Goal: Information Seeking & Learning: Check status

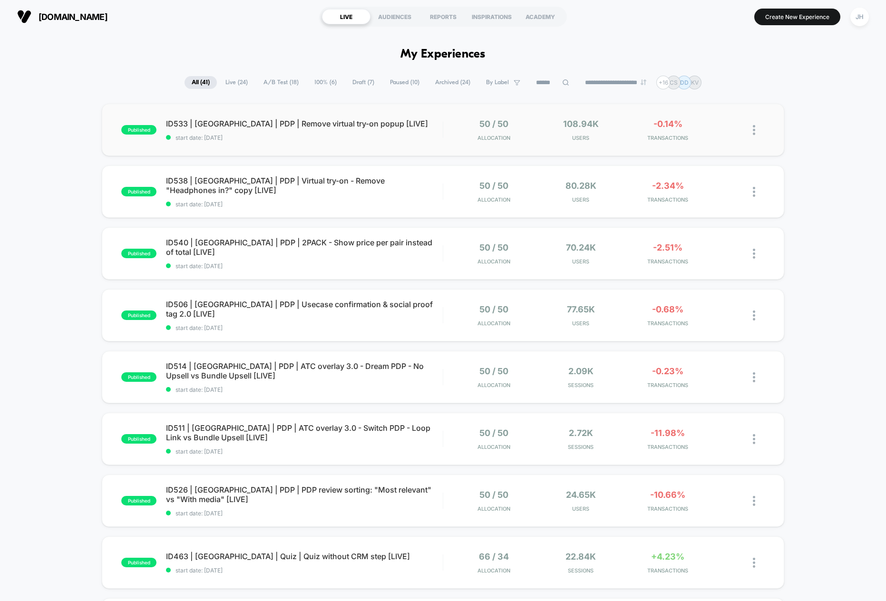
click at [127, 146] on div "published ID533 | USA | PDP | Remove virtual try-on popup [LIVE] start date: 07…" at bounding box center [443, 130] width 682 height 52
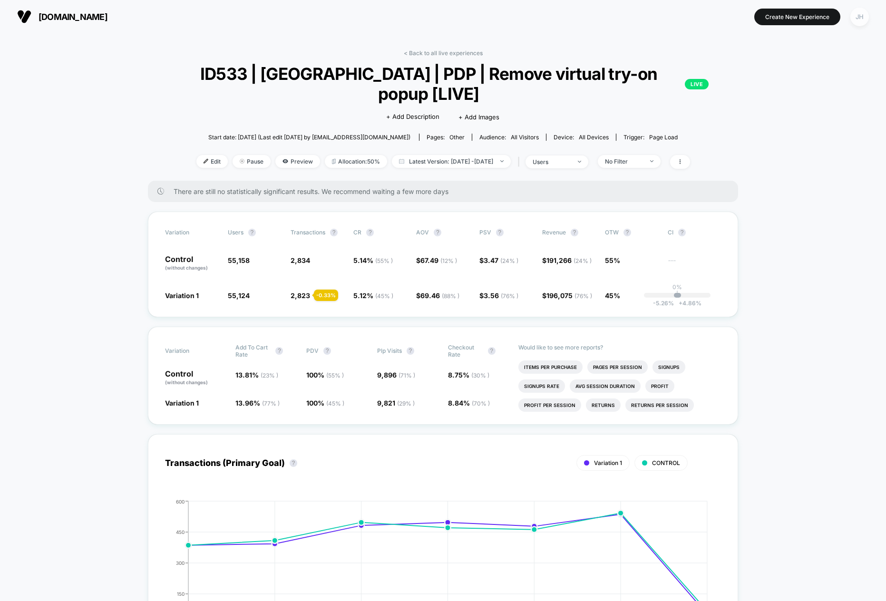
click at [862, 23] on div "JH" at bounding box center [859, 17] width 19 height 19
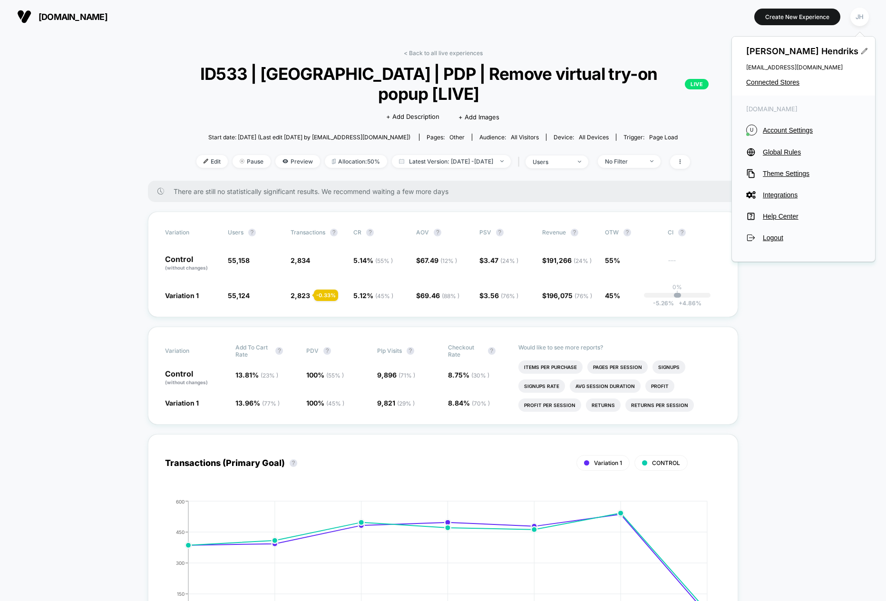
click at [781, 77] on div "Jelmer Hendriks jelmer.hendriks@loopearplugs.com Connected Stores" at bounding box center [803, 66] width 143 height 59
drag, startPoint x: 782, startPoint y: 80, endPoint x: 778, endPoint y: 85, distance: 6.1
click at [782, 80] on span "Connected Stores" at bounding box center [803, 82] width 115 height 8
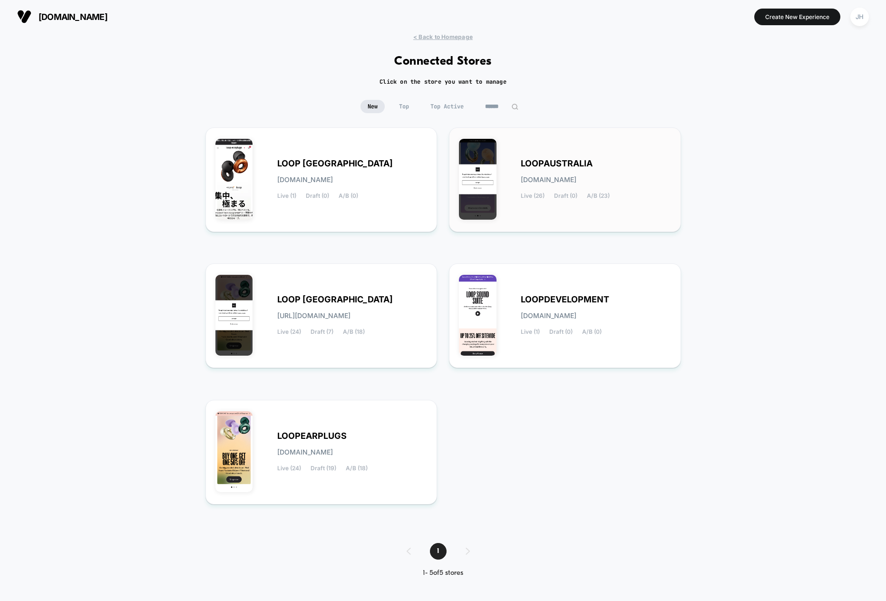
click at [552, 191] on div "LOOPAUSTRALIA loopaustralia.myshopify.com Live (26) Draft (0) A/B (23)" at bounding box center [595, 179] width 150 height 39
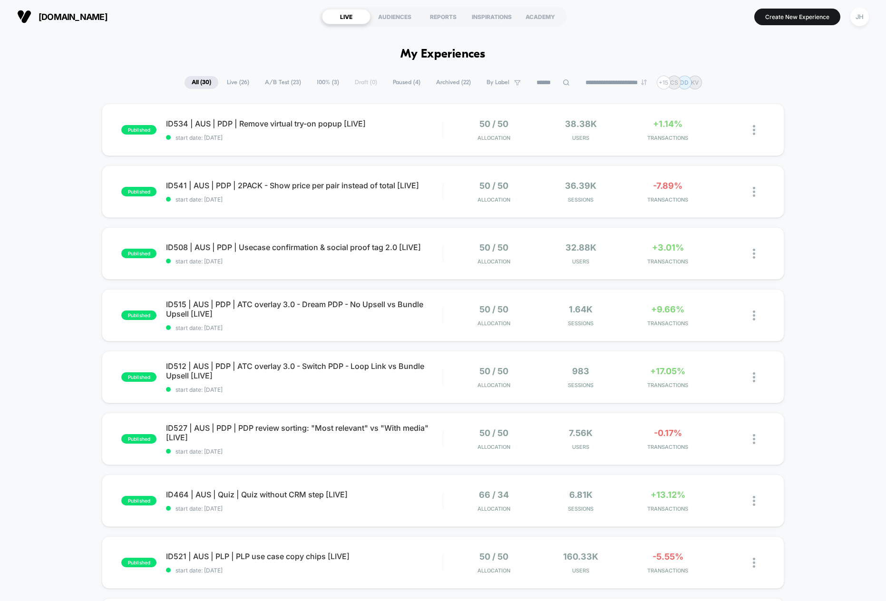
click at [553, 87] on input at bounding box center [553, 82] width 48 height 11
type input "*****"
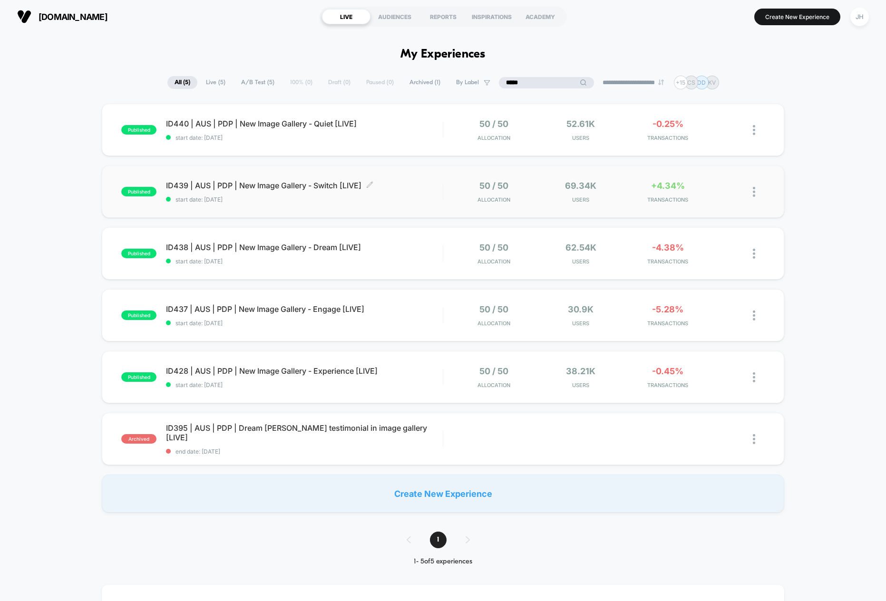
click at [273, 184] on span "ID439 | AUS | PDP | New Image Gallery - Switch [LIVE] Click to edit experience …" at bounding box center [304, 186] width 277 height 10
click at [231, 126] on span "ID440 | AUS | PDP | New Image Gallery - Quiet [LIVE] Click to edit experience d…" at bounding box center [304, 124] width 277 height 10
click at [261, 251] on span "ID438 | AUS | PDP | New Image Gallery - Dream [LIVE] Click to edit experience d…" at bounding box center [304, 247] width 277 height 10
click at [753, 132] on img at bounding box center [753, 130] width 2 height 10
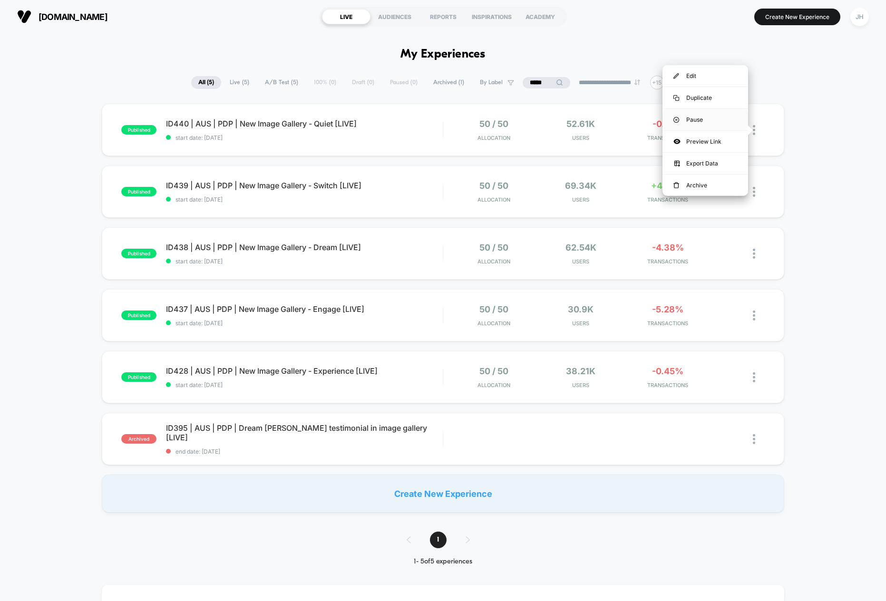
click at [699, 123] on div "Pause" at bounding box center [705, 119] width 86 height 21
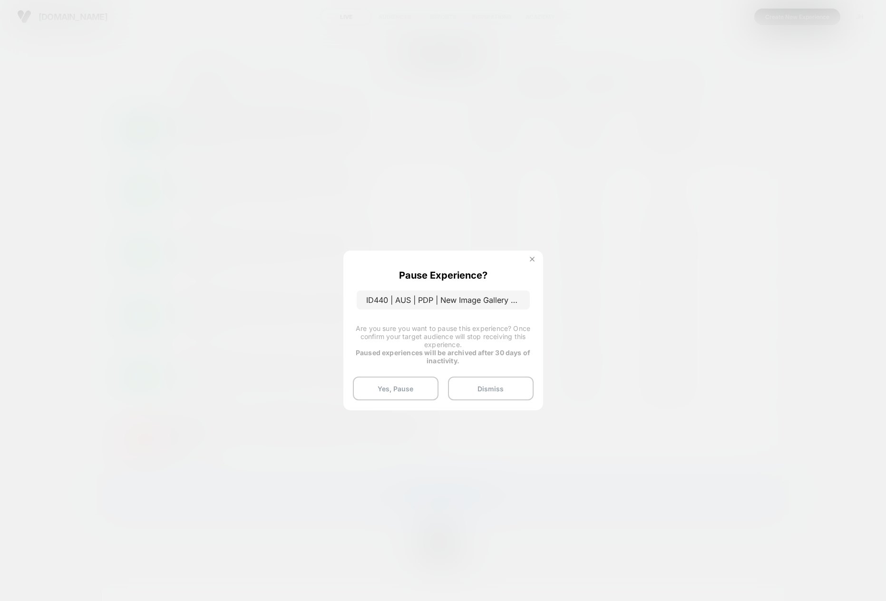
click at [534, 261] on button at bounding box center [532, 260] width 10 height 8
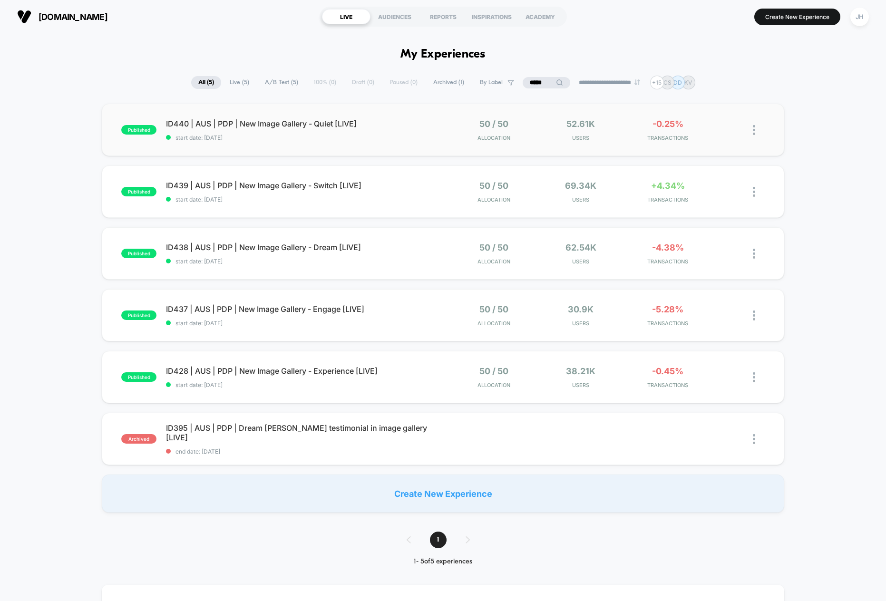
click at [754, 133] on img at bounding box center [753, 130] width 2 height 10
click at [848, 144] on div "published ID440 | AUS | PDP | New Image Gallery - Quiet [LIVE] start date: 11/0…" at bounding box center [443, 308] width 886 height 409
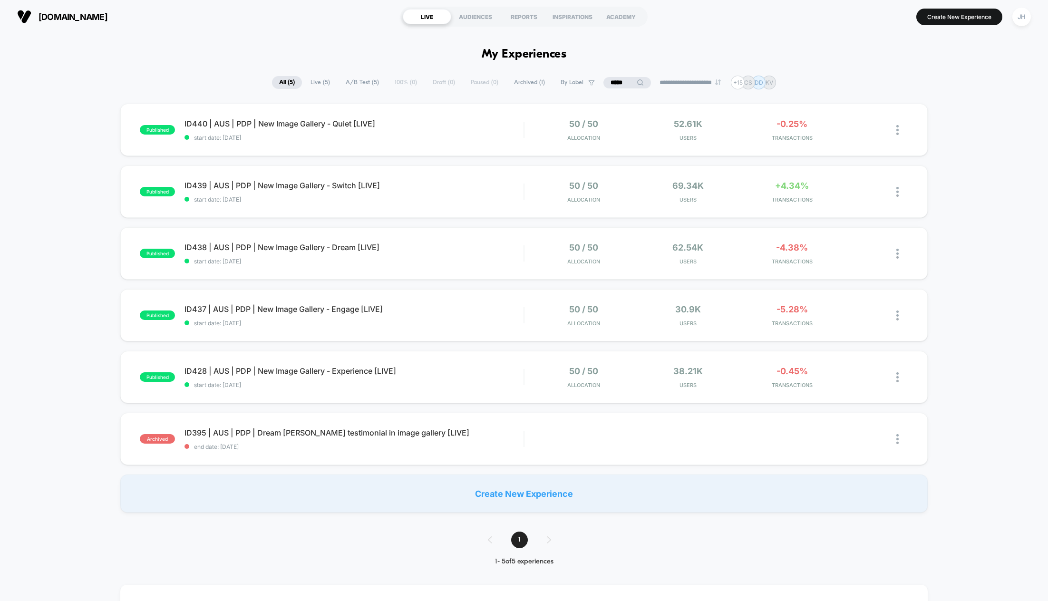
click at [67, 282] on div "published ID440 | AUS | PDP | New Image Gallery - Quiet [LIVE] start date: 11/0…" at bounding box center [524, 308] width 1048 height 409
click at [885, 130] on div at bounding box center [902, 130] width 12 height 22
click at [859, 115] on div "Pause" at bounding box center [849, 119] width 86 height 21
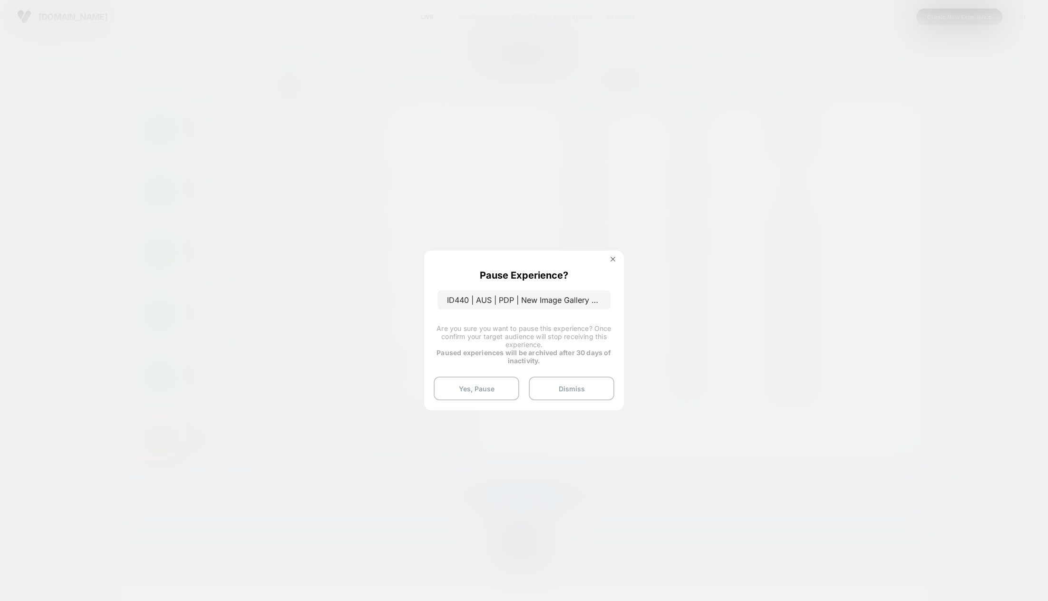
click at [476, 387] on button "Yes, Pause" at bounding box center [476, 388] width 86 height 24
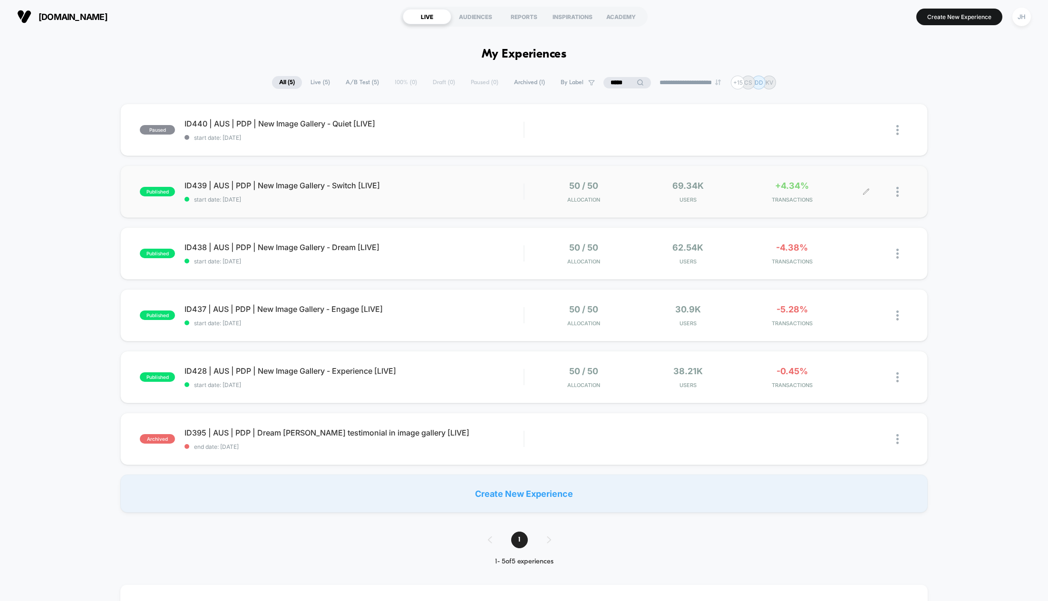
click at [885, 193] on img at bounding box center [897, 192] width 2 height 10
click at [846, 186] on div "Pause" at bounding box center [849, 181] width 86 height 21
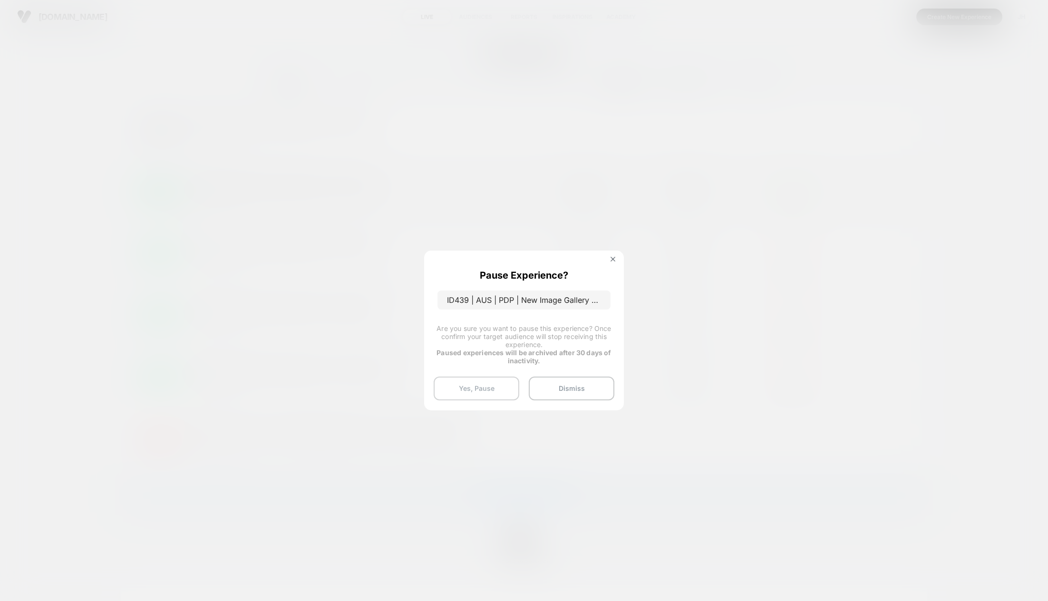
click at [477, 378] on button "Yes, Pause" at bounding box center [476, 388] width 86 height 24
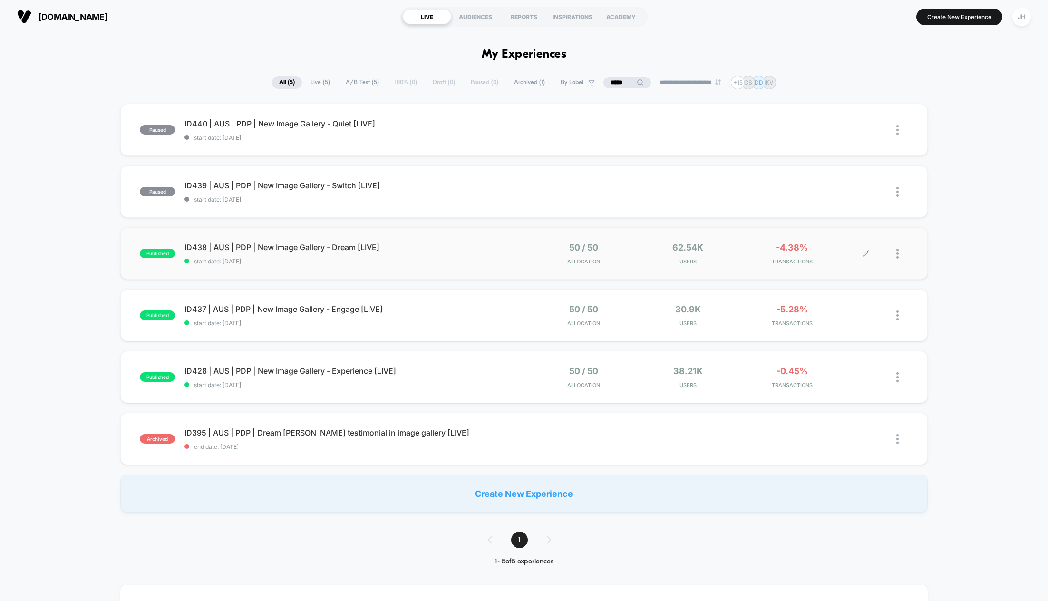
click at [885, 262] on div at bounding box center [886, 253] width 41 height 22
click at [885, 256] on img at bounding box center [897, 254] width 2 height 10
click at [845, 240] on div "Pause" at bounding box center [849, 242] width 86 height 21
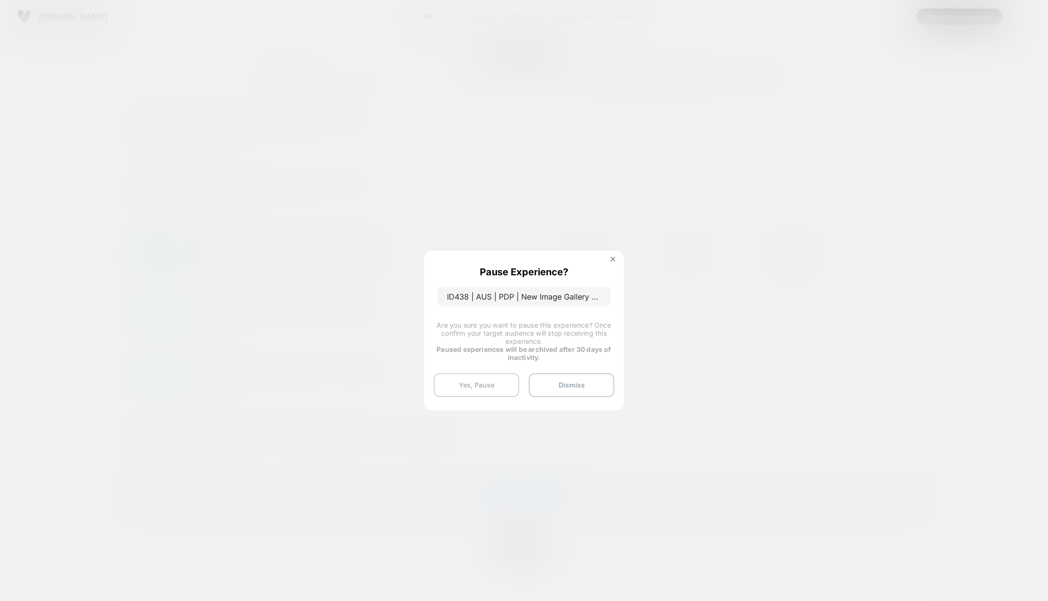
click at [472, 391] on button "Yes, Pause" at bounding box center [476, 385] width 86 height 24
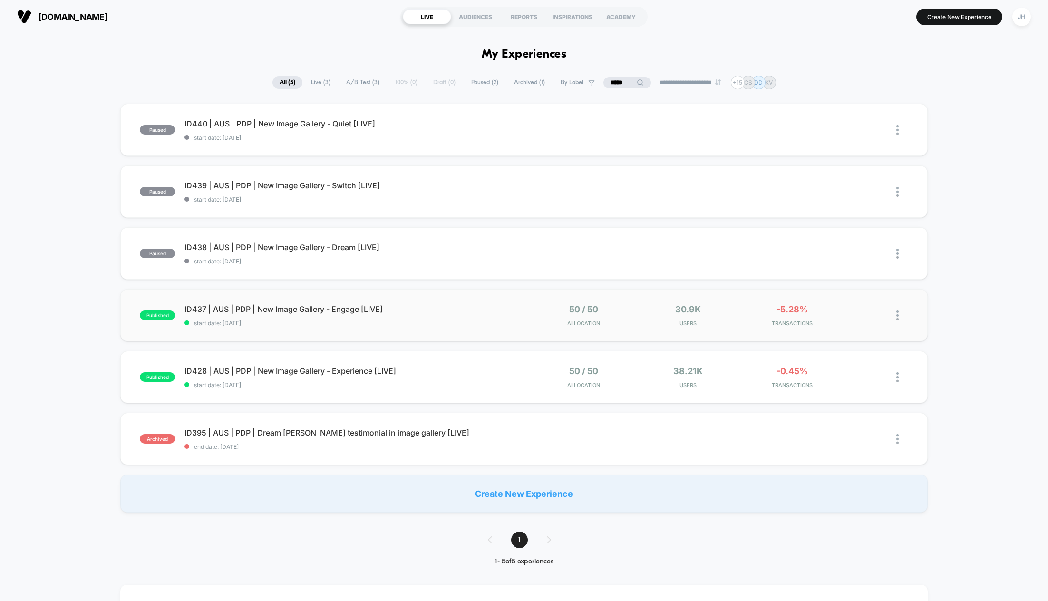
click at [885, 318] on img at bounding box center [897, 315] width 2 height 10
click at [852, 301] on div "Pause" at bounding box center [849, 304] width 86 height 21
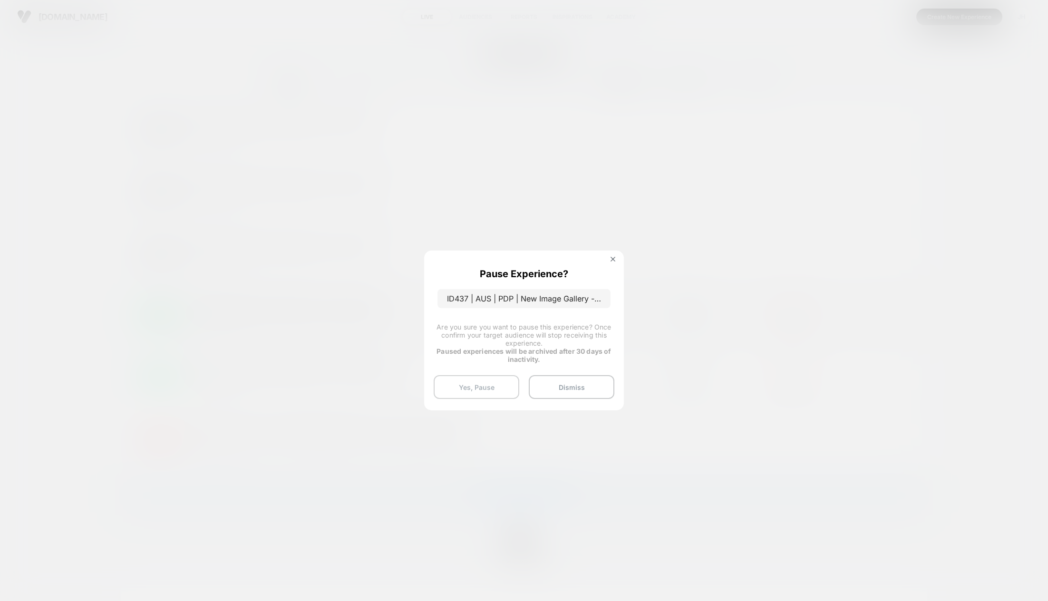
click at [476, 392] on button "Yes, Pause" at bounding box center [476, 387] width 86 height 24
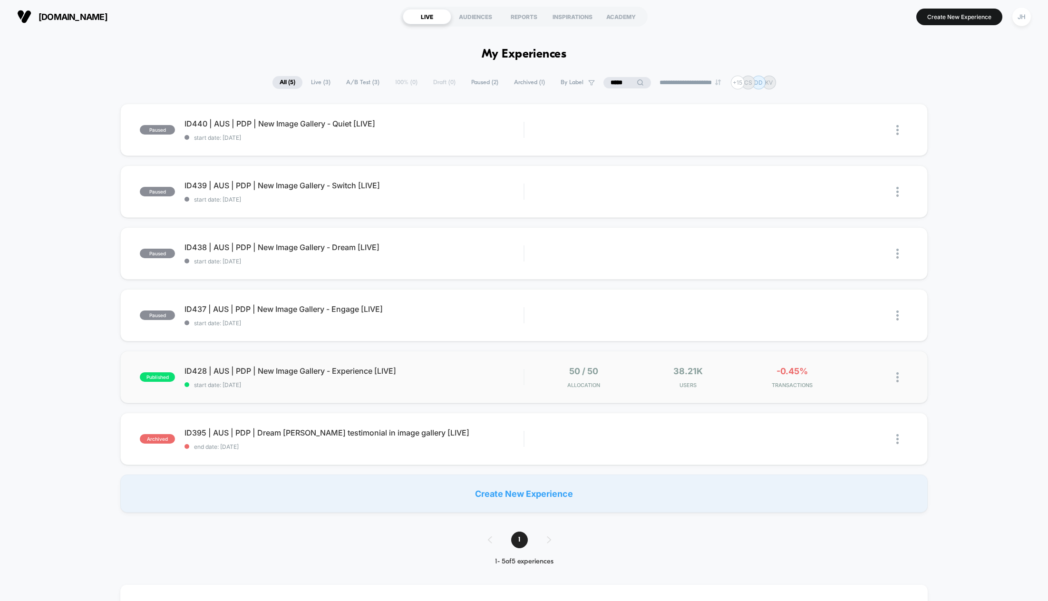
click at [885, 377] on div at bounding box center [886, 377] width 41 height 22
click at [885, 379] on div at bounding box center [902, 377] width 12 height 22
click at [849, 362] on div "Pause" at bounding box center [849, 366] width 86 height 21
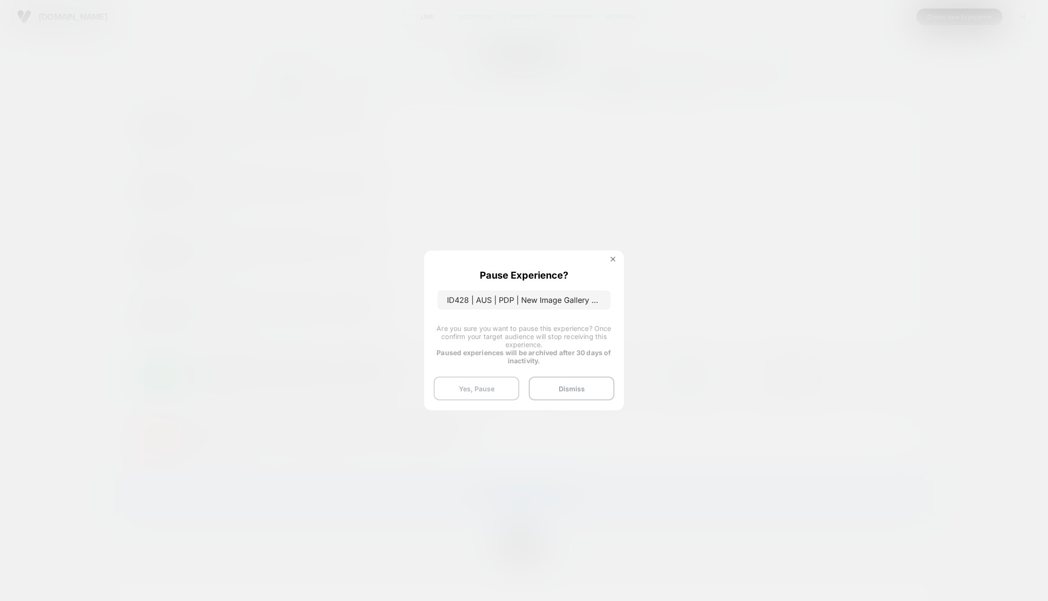
click at [474, 392] on button "Yes, Pause" at bounding box center [476, 388] width 86 height 24
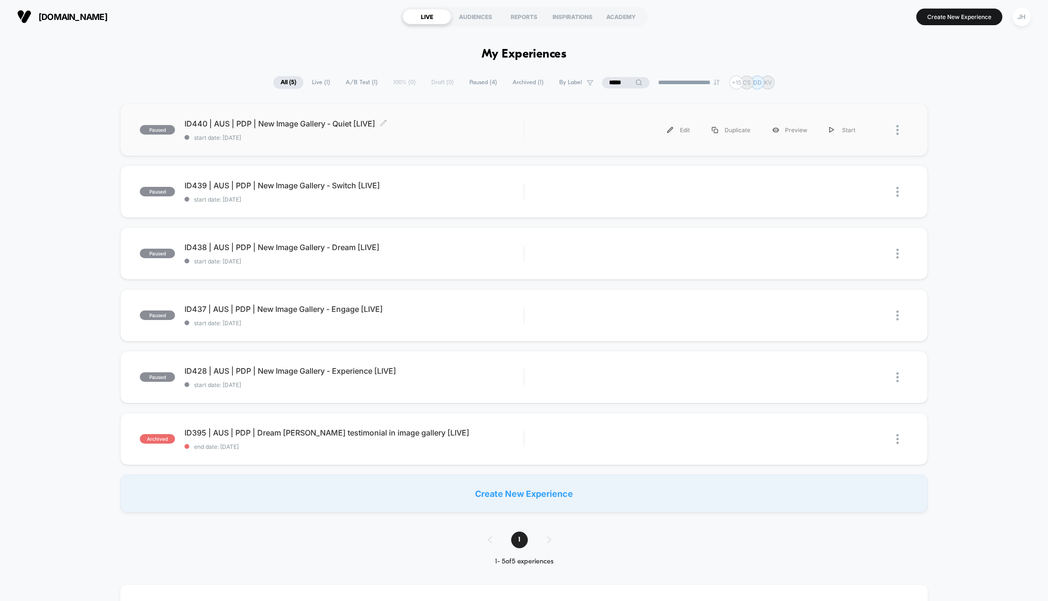
click at [291, 126] on span "ID440 | AUS | PDP | New Image Gallery - Quiet [LIVE] Click to edit experience d…" at bounding box center [353, 124] width 339 height 10
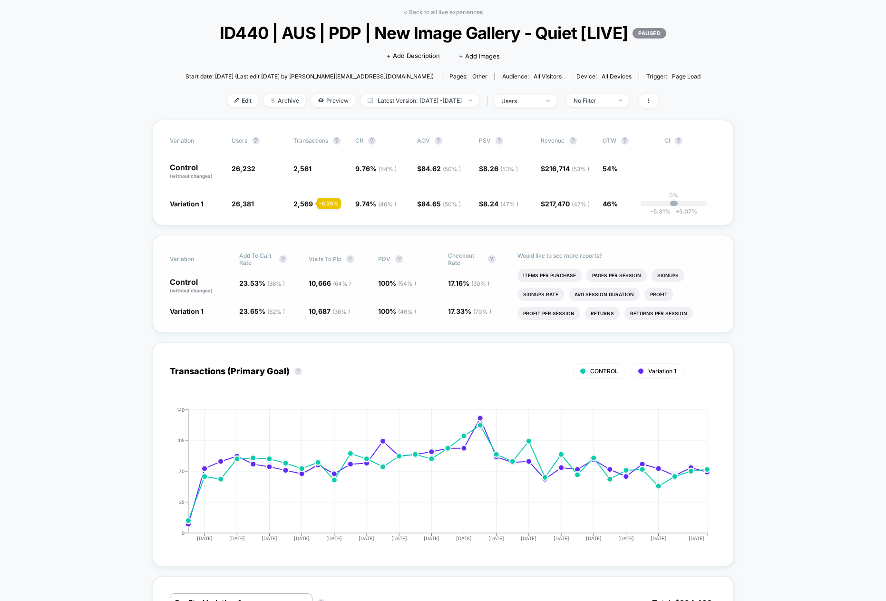
scroll to position [87, 0]
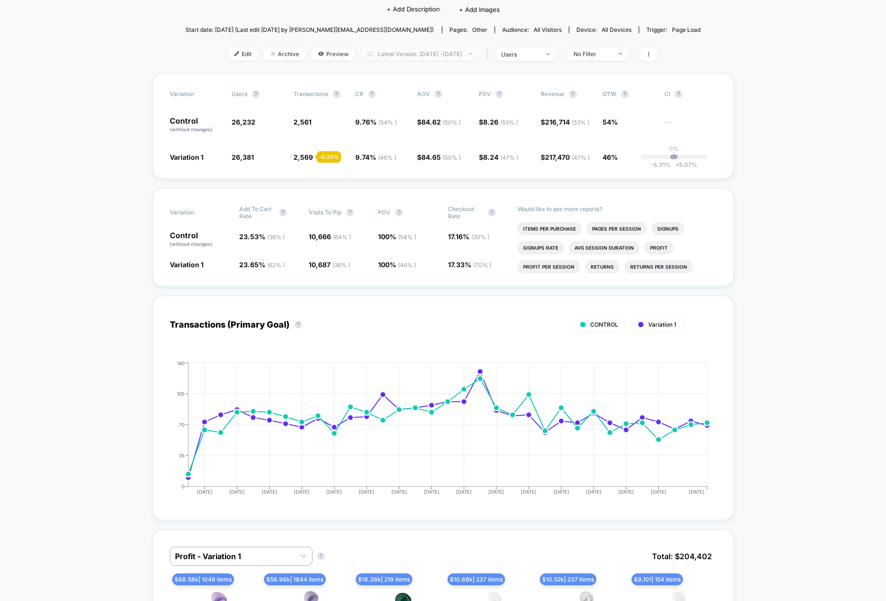
click at [452, 60] on span "Latest Version: [DATE] - [DATE]" at bounding box center [419, 54] width 119 height 13
select select "*"
select select "****"
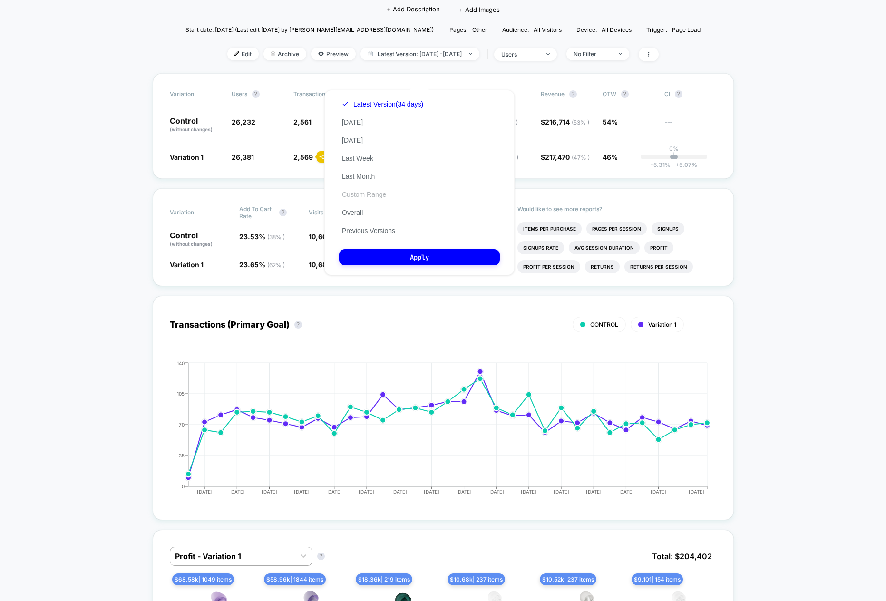
click at [365, 193] on button "Custom Range" at bounding box center [364, 194] width 50 height 9
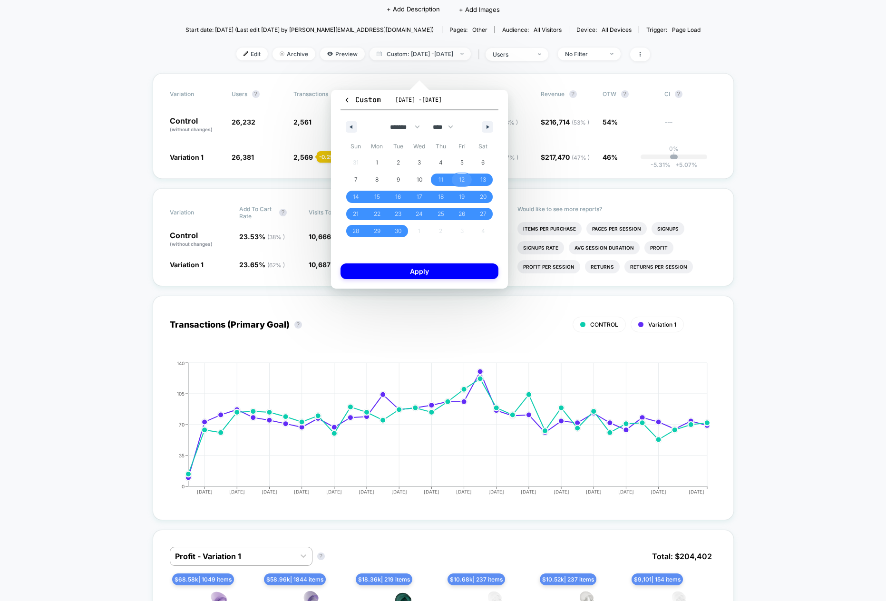
click at [460, 178] on span "12" at bounding box center [462, 179] width 6 height 17
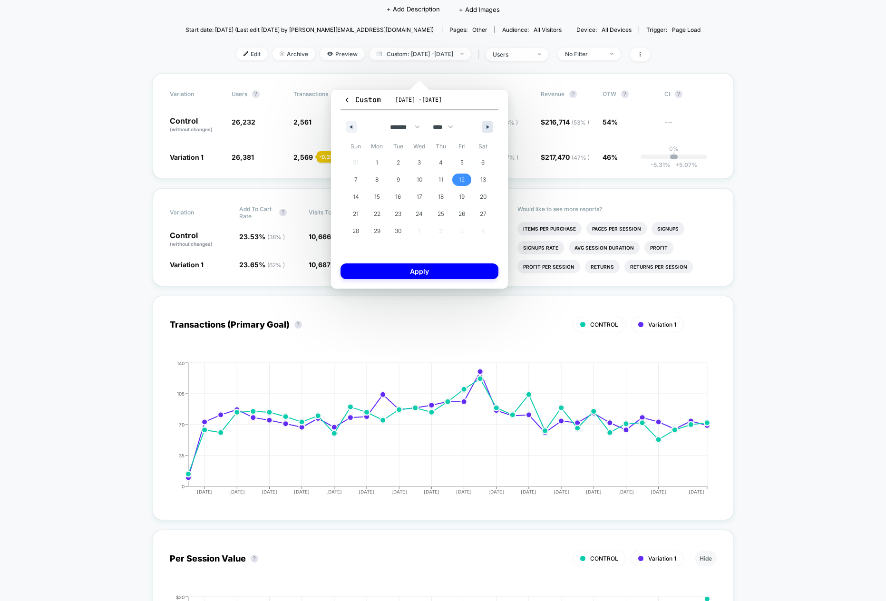
click at [490, 131] on button "button" at bounding box center [486, 126] width 11 height 11
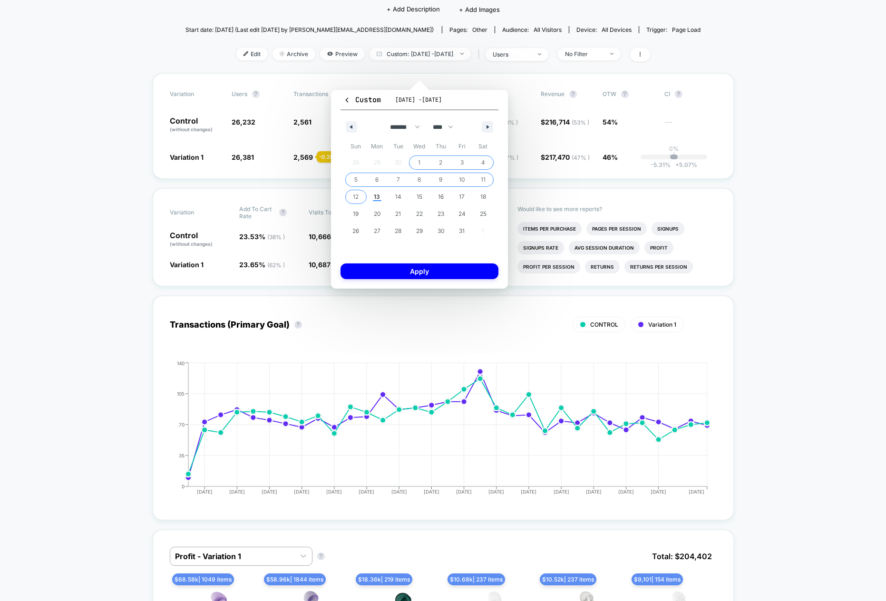
click at [359, 197] on span "12" at bounding box center [355, 197] width 21 height 12
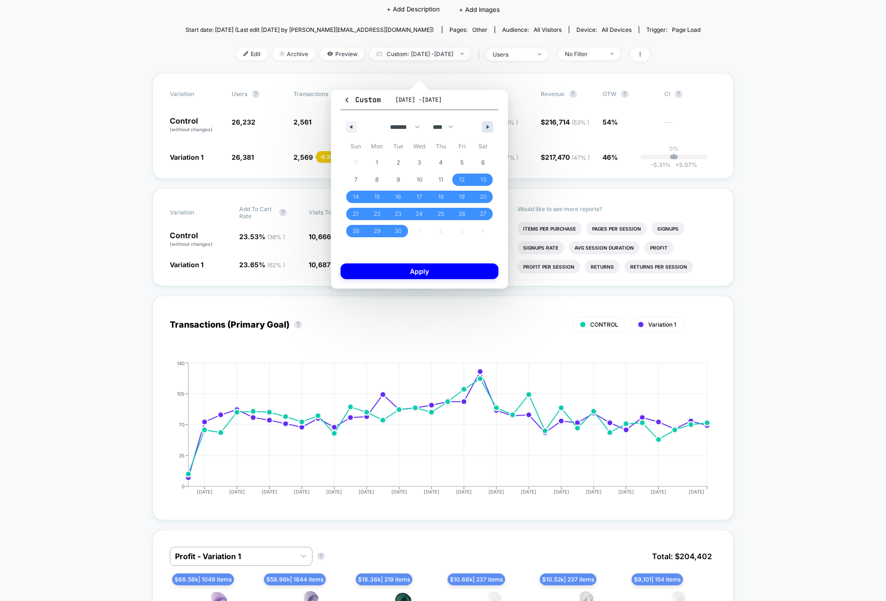
click at [487, 125] on icon "button" at bounding box center [488, 127] width 5 height 4
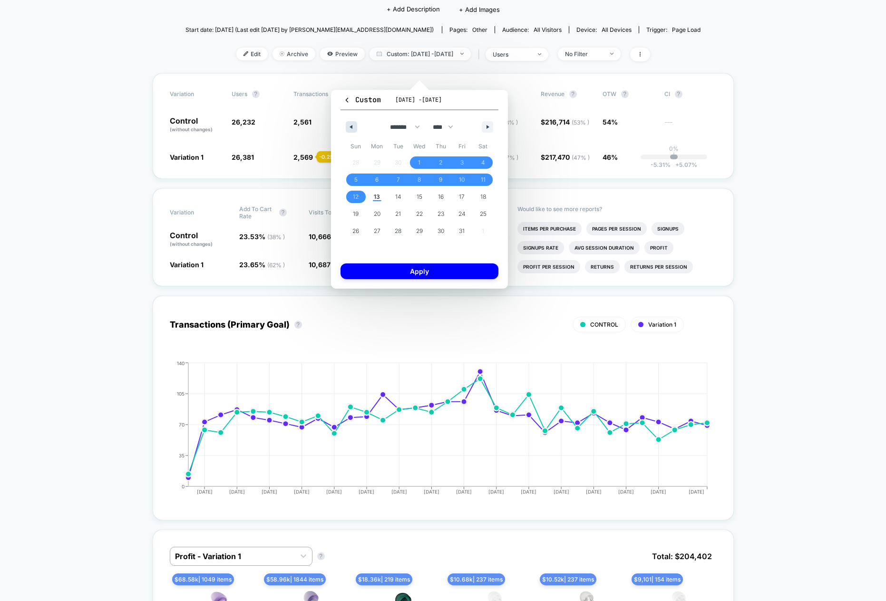
click at [353, 125] on button "button" at bounding box center [351, 126] width 11 height 11
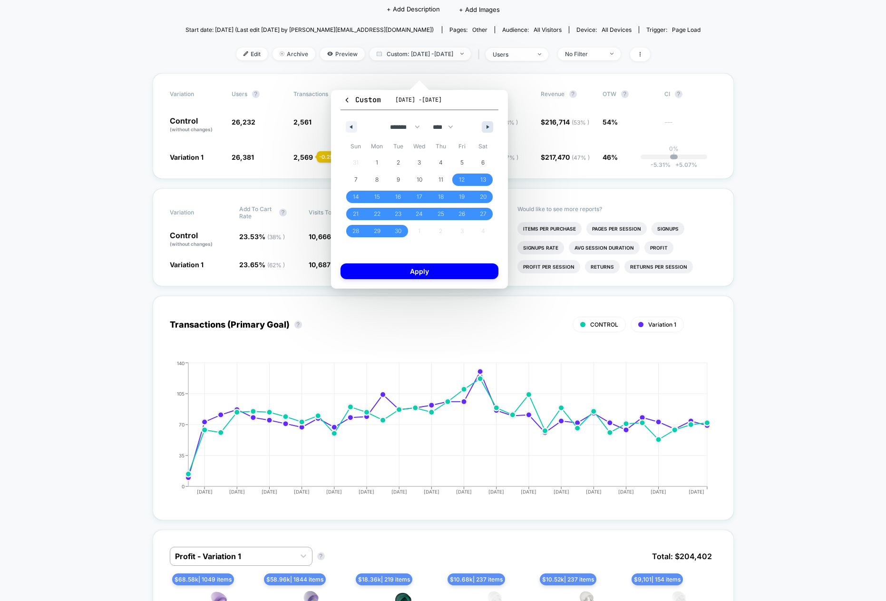
click at [488, 125] on icon "button" at bounding box center [488, 127] width 5 height 4
select select "*"
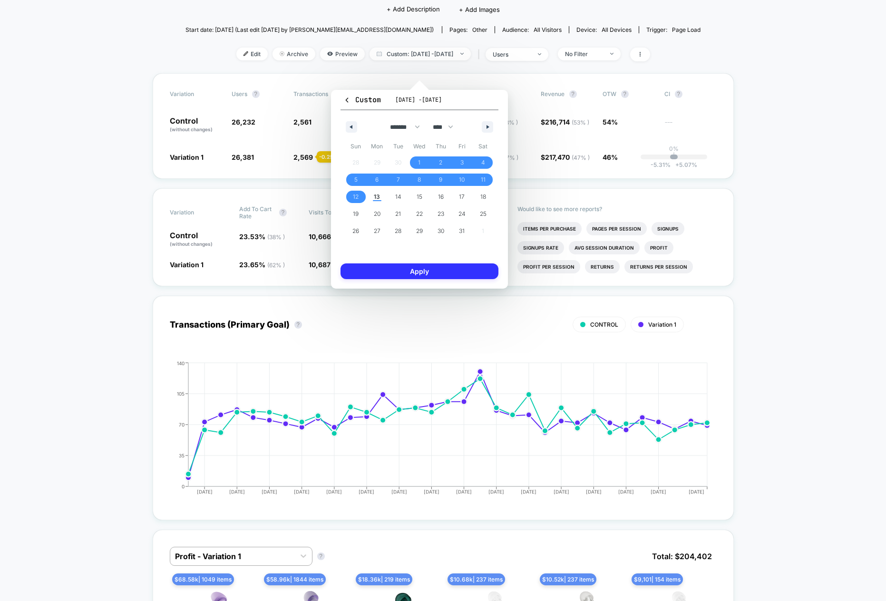
click at [402, 273] on button "Apply" at bounding box center [419, 271] width 158 height 16
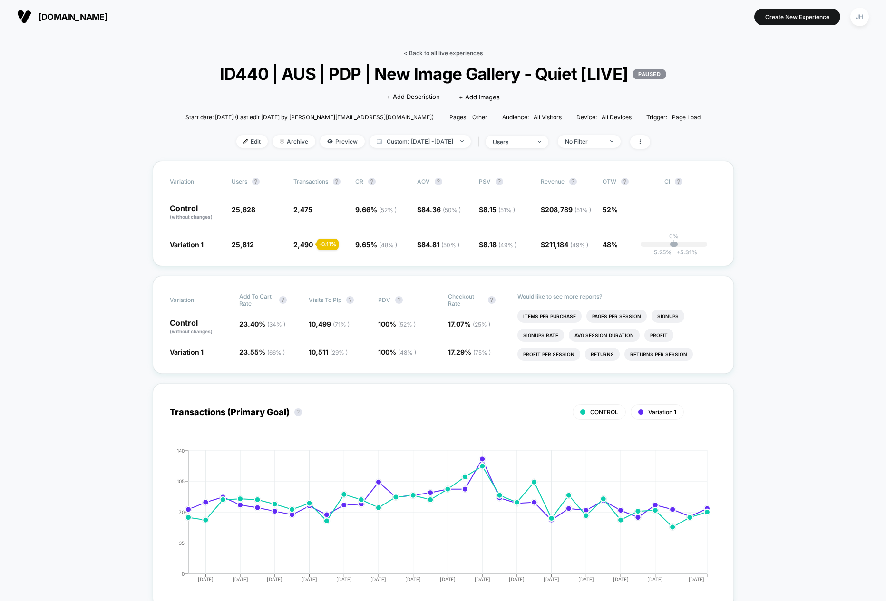
click at [477, 52] on link "< Back to all live experiences" at bounding box center [443, 52] width 79 height 7
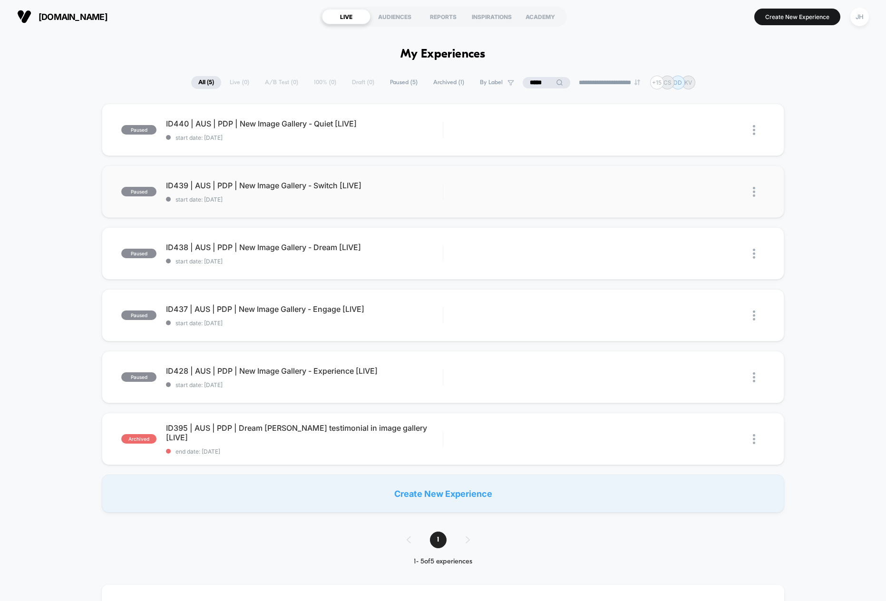
click at [310, 183] on span "ID439 | AUS | PDP | New Image Gallery - Switch [LIVE]" at bounding box center [304, 186] width 277 height 10
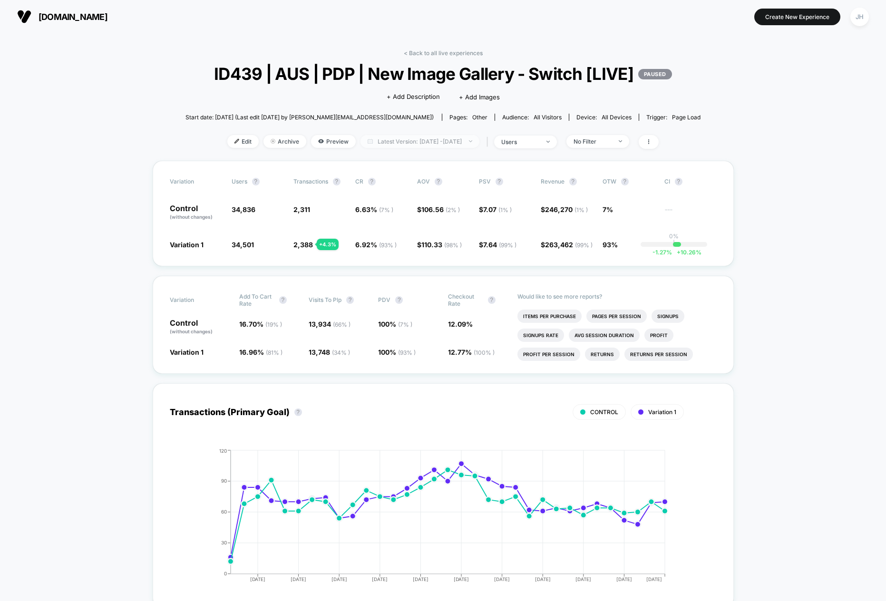
click at [435, 148] on span "Latest Version: [DATE] - [DATE]" at bounding box center [419, 141] width 119 height 13
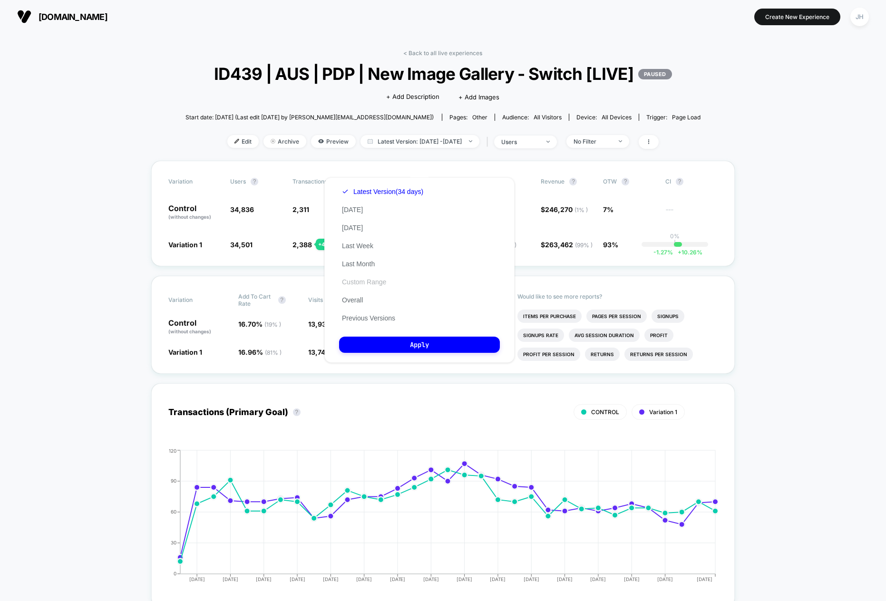
click at [366, 282] on button "Custom Range" at bounding box center [364, 282] width 50 height 9
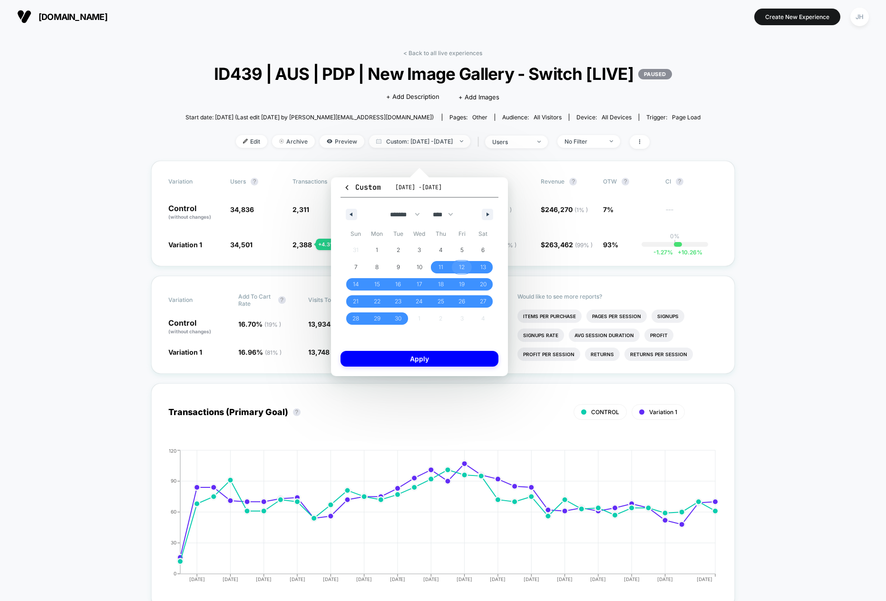
click at [467, 265] on span "12" at bounding box center [461, 267] width 21 height 12
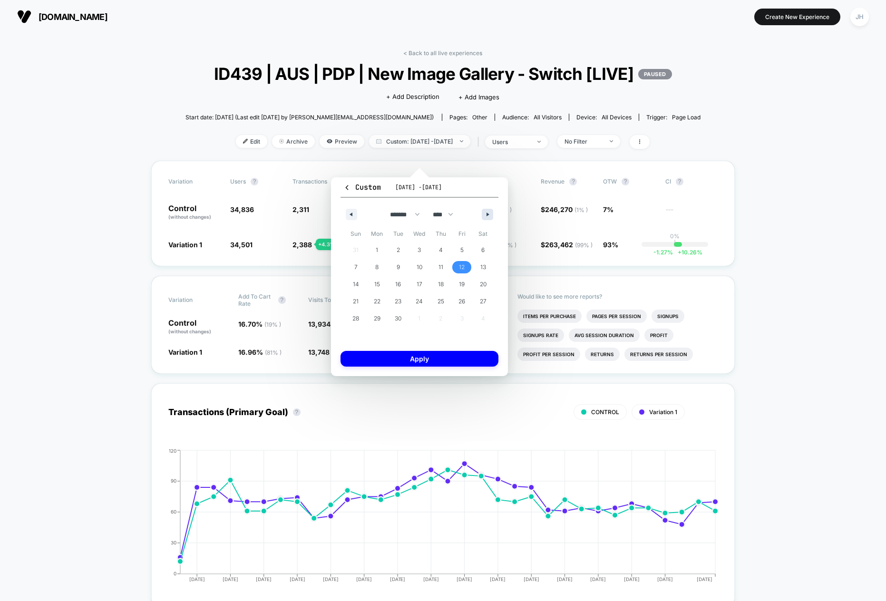
click at [489, 211] on button "button" at bounding box center [486, 214] width 11 height 11
click at [358, 279] on span "12" at bounding box center [355, 284] width 21 height 12
select select "*"
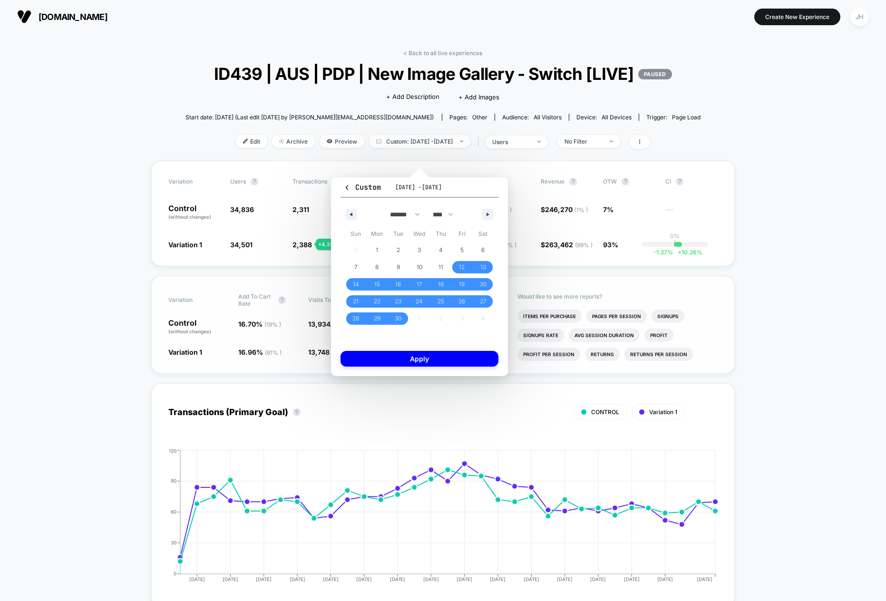
click at [389, 358] on button "Apply" at bounding box center [419, 359] width 158 height 16
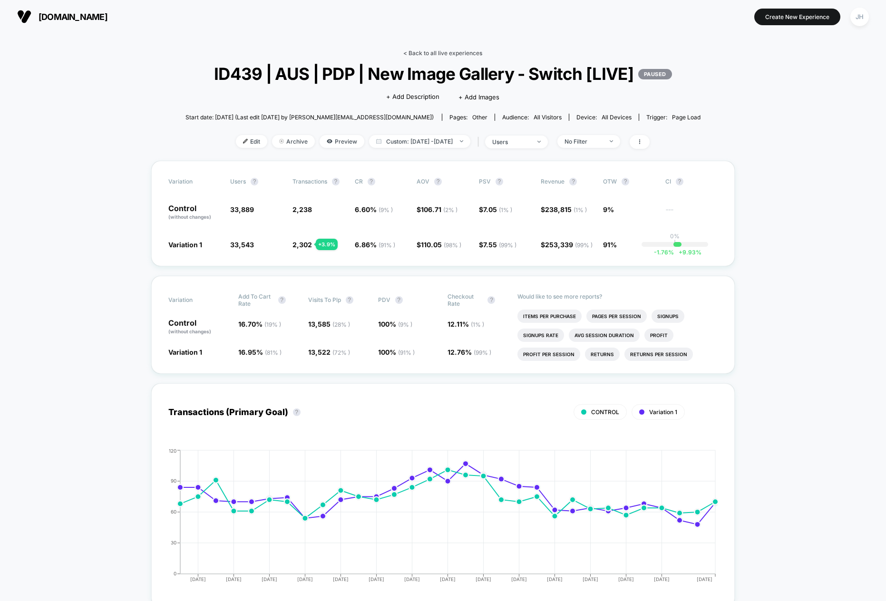
click at [425, 50] on link "< Back to all live experiences" at bounding box center [442, 52] width 79 height 7
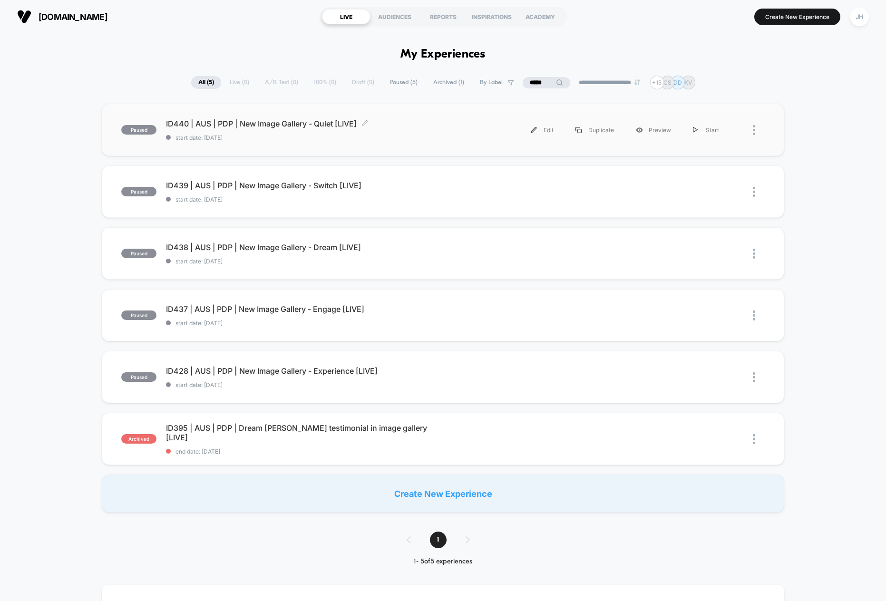
click at [244, 120] on span "ID440 | AUS | PDP | New Image Gallery - Quiet [LIVE] Click to edit experience d…" at bounding box center [304, 124] width 277 height 10
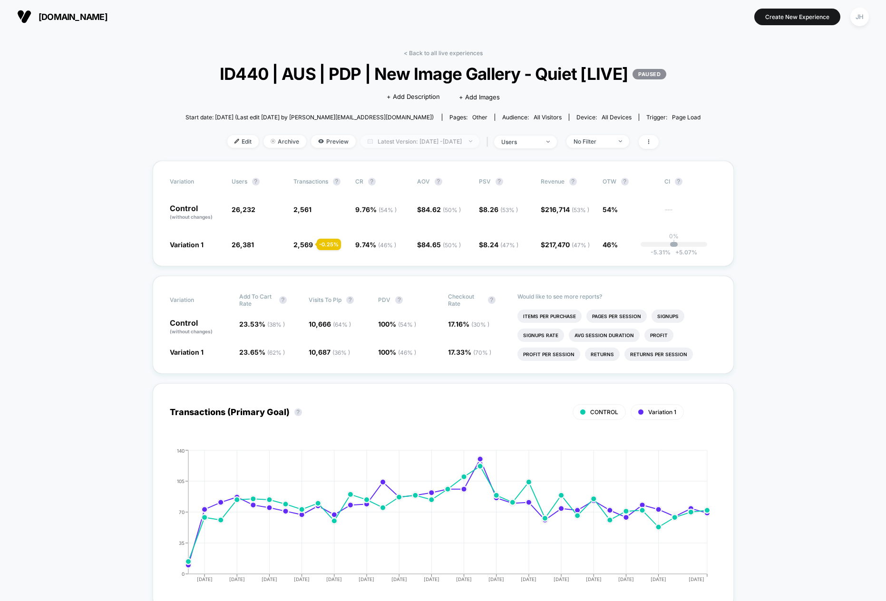
click at [421, 148] on span "Latest Version: [DATE] - [DATE]" at bounding box center [419, 141] width 119 height 13
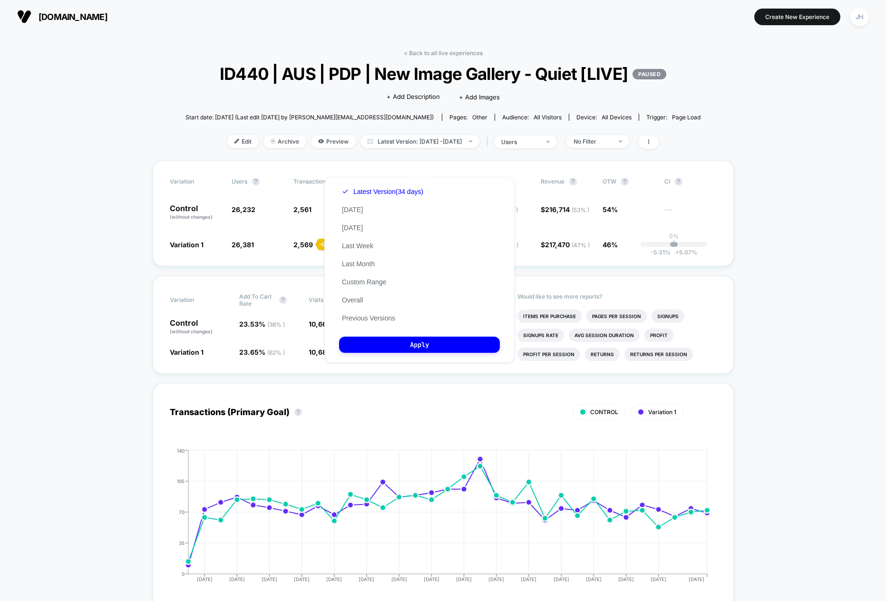
click at [368, 279] on button "Custom Range" at bounding box center [364, 282] width 50 height 9
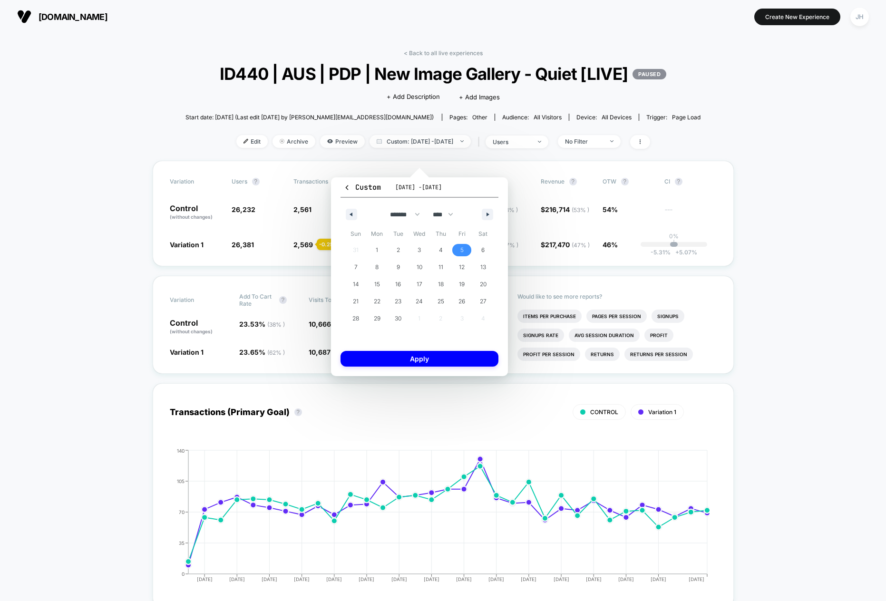
click at [471, 255] on span "5" at bounding box center [461, 250] width 21 height 12
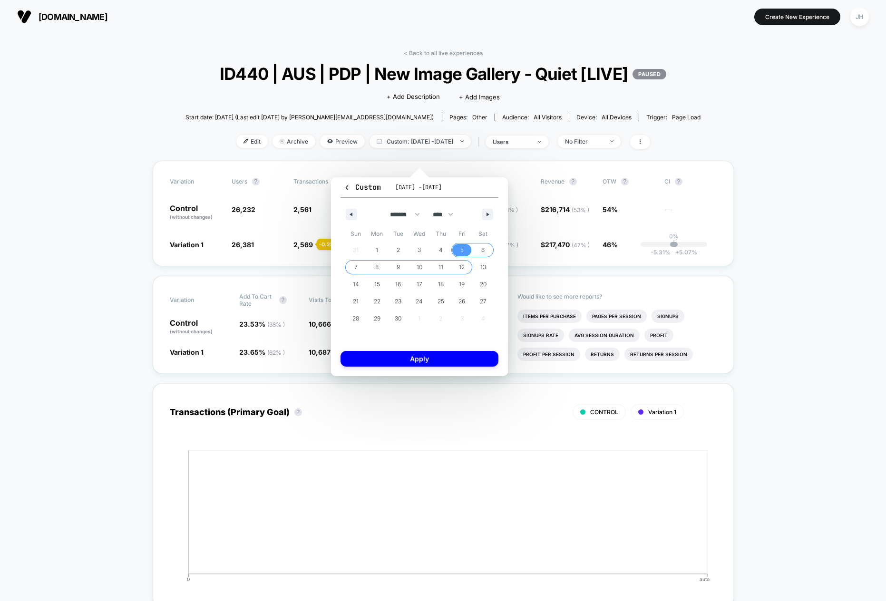
click at [462, 267] on span "12" at bounding box center [462, 267] width 6 height 17
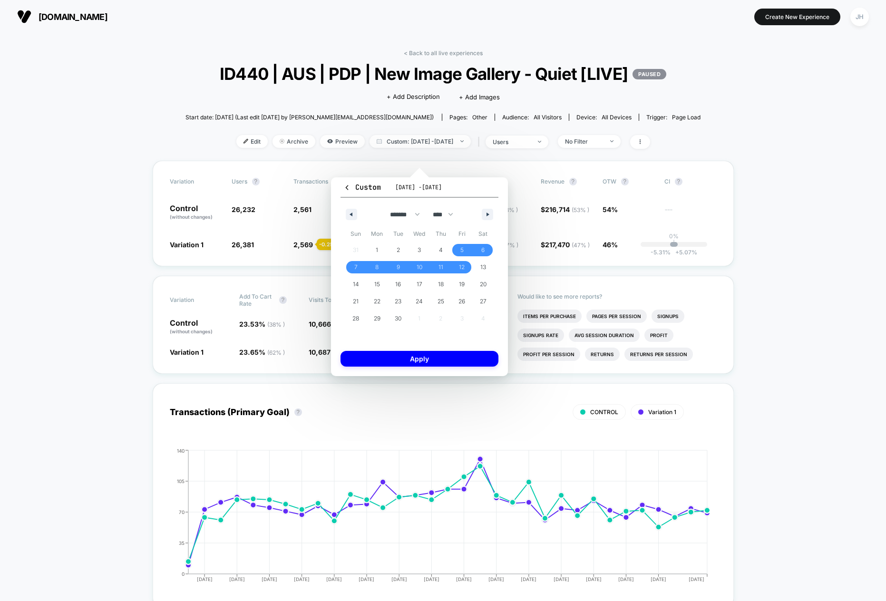
click at [462, 267] on span "12" at bounding box center [462, 267] width 6 height 17
click at [488, 210] on button "button" at bounding box center [486, 214] width 11 height 11
drag, startPoint x: 358, startPoint y: 285, endPoint x: 369, endPoint y: 298, distance: 16.2
click at [358, 285] on span "12" at bounding box center [355, 284] width 21 height 12
select select "*"
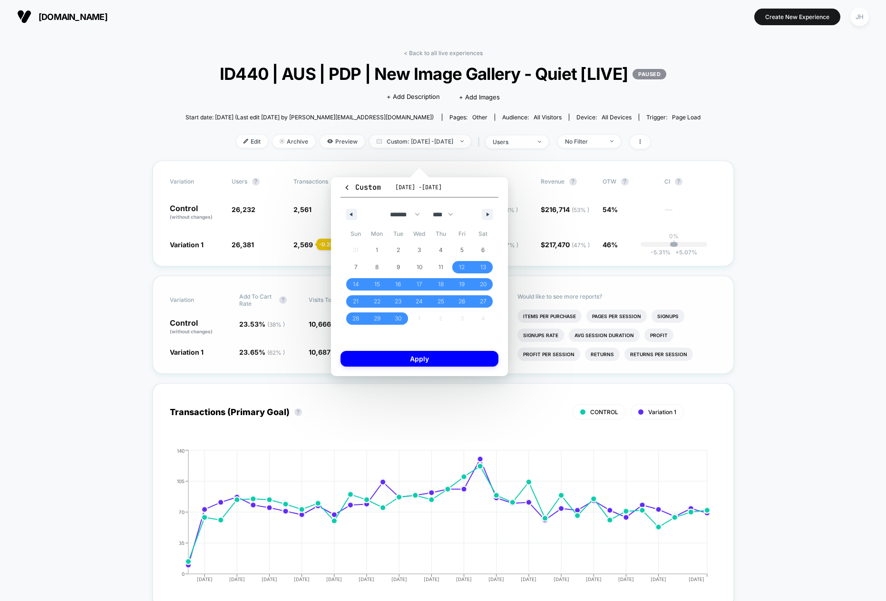
click at [397, 366] on button "Apply" at bounding box center [419, 359] width 158 height 16
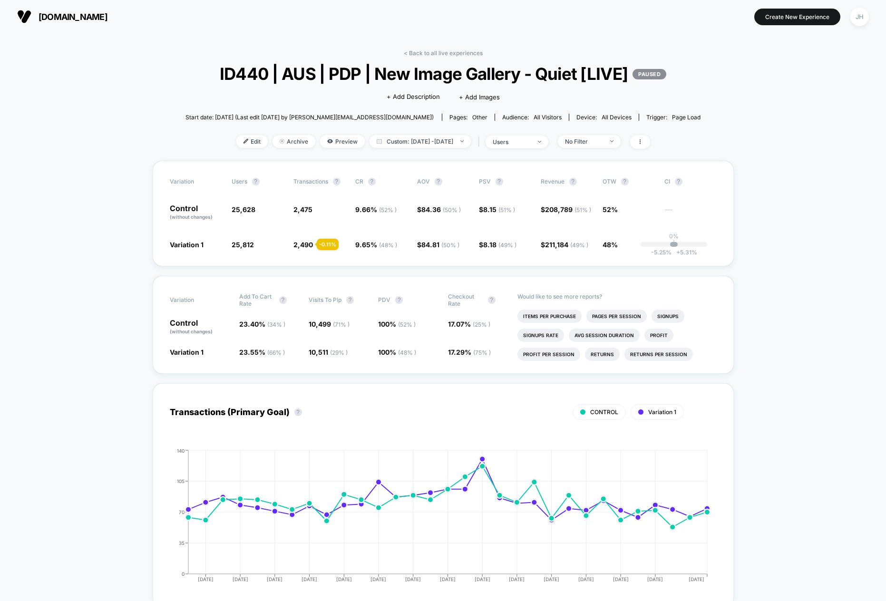
click at [421, 53] on link "< Back to all live experiences" at bounding box center [443, 52] width 79 height 7
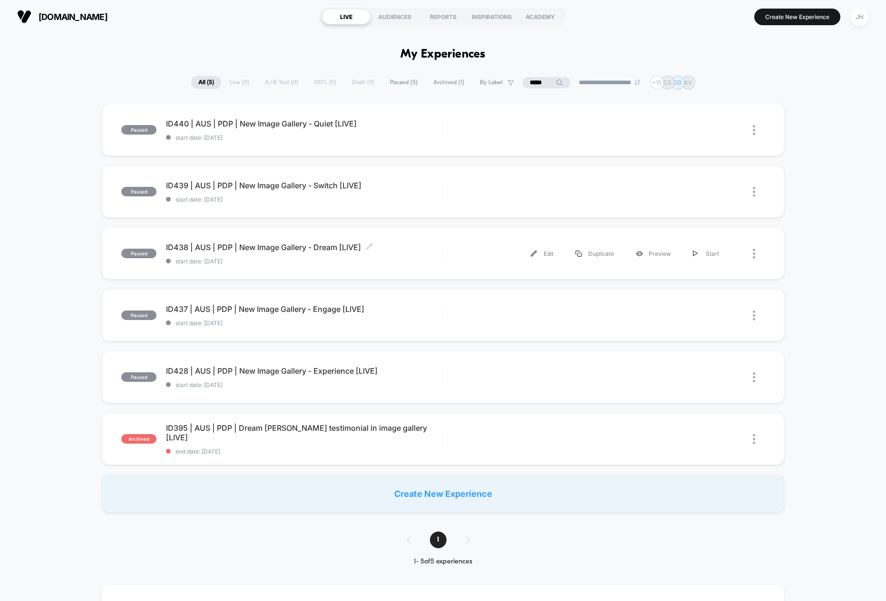
drag, startPoint x: 216, startPoint y: 244, endPoint x: 211, endPoint y: 245, distance: 5.2
click at [216, 244] on span "ID438 | AUS | PDP | New Image Gallery - Dream [LIVE] Click to edit experience d…" at bounding box center [304, 247] width 277 height 10
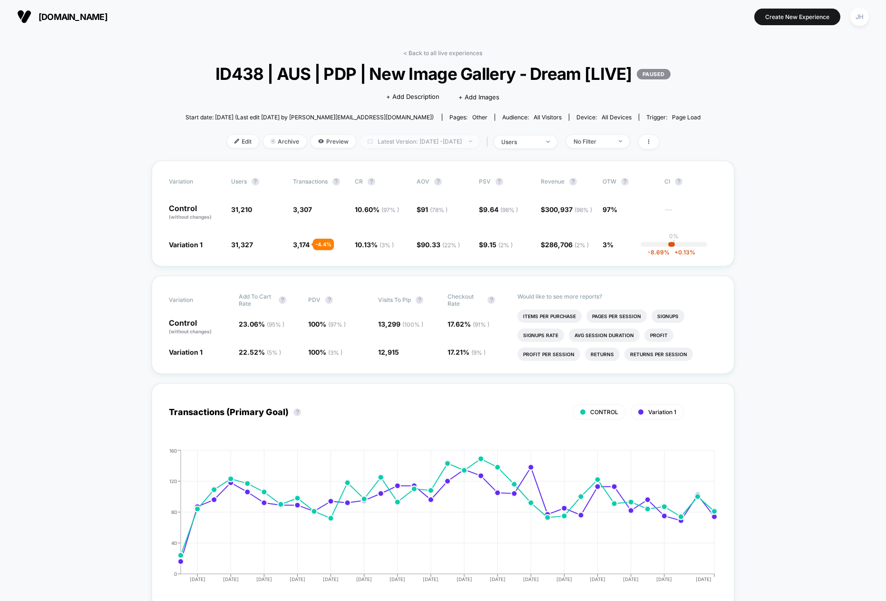
click at [459, 148] on span "Latest Version: [DATE] - [DATE]" at bounding box center [419, 141] width 119 height 13
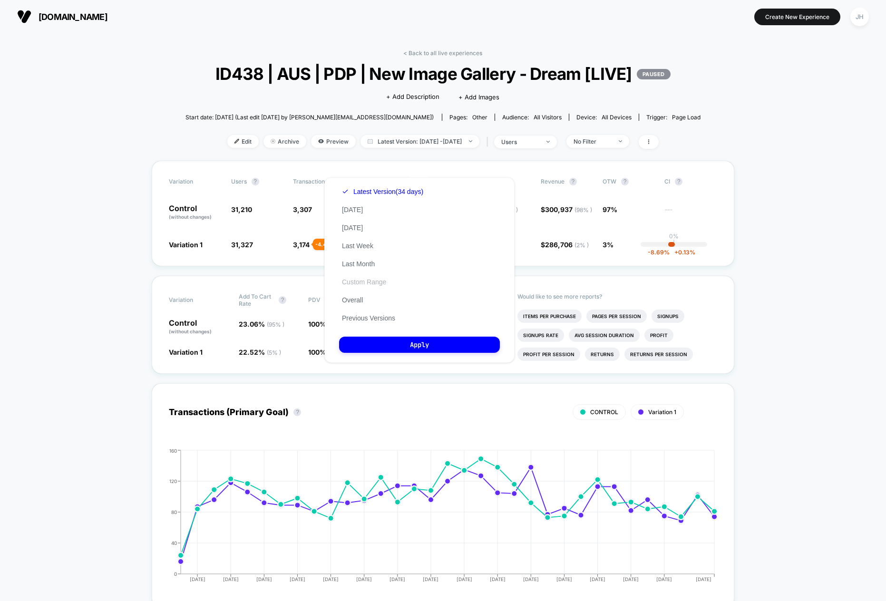
click at [361, 285] on button "Custom Range" at bounding box center [364, 282] width 50 height 9
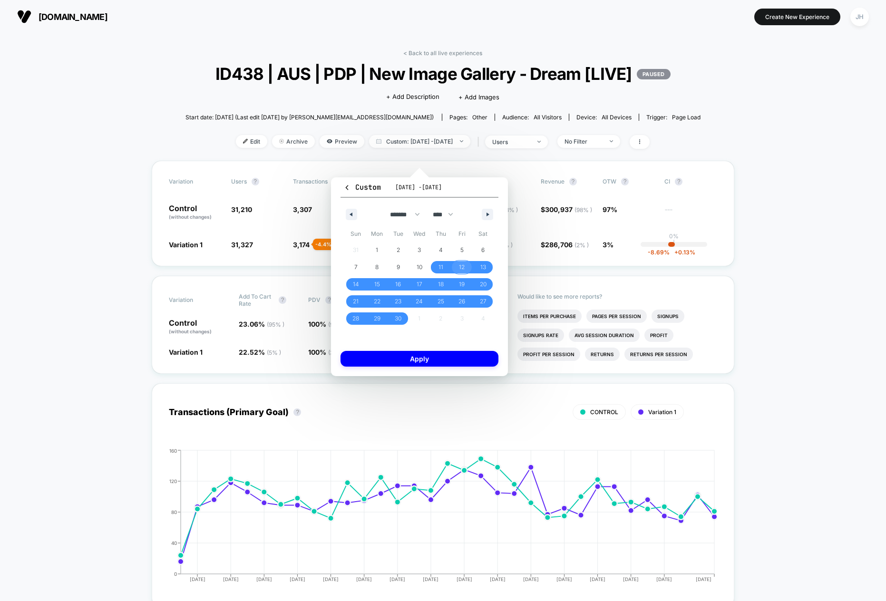
click at [463, 270] on span "12" at bounding box center [462, 267] width 6 height 17
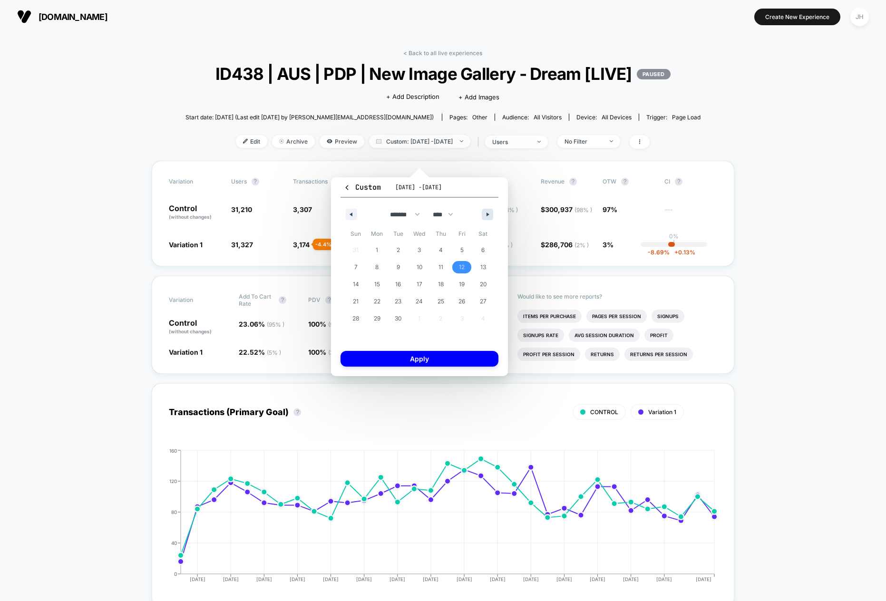
click at [491, 214] on button "button" at bounding box center [486, 214] width 11 height 11
click at [356, 284] on span "12" at bounding box center [356, 284] width 6 height 17
select select "*"
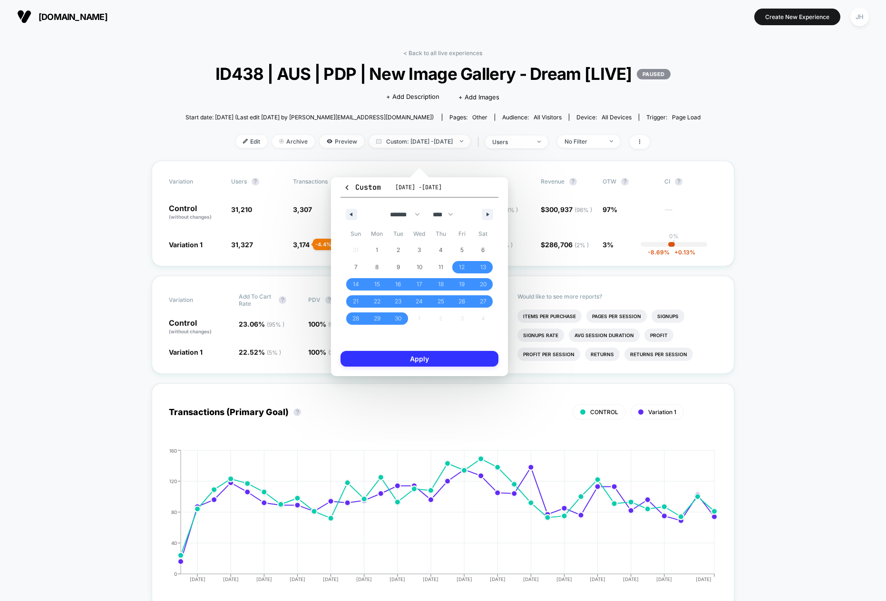
click at [368, 361] on button "Apply" at bounding box center [419, 359] width 158 height 16
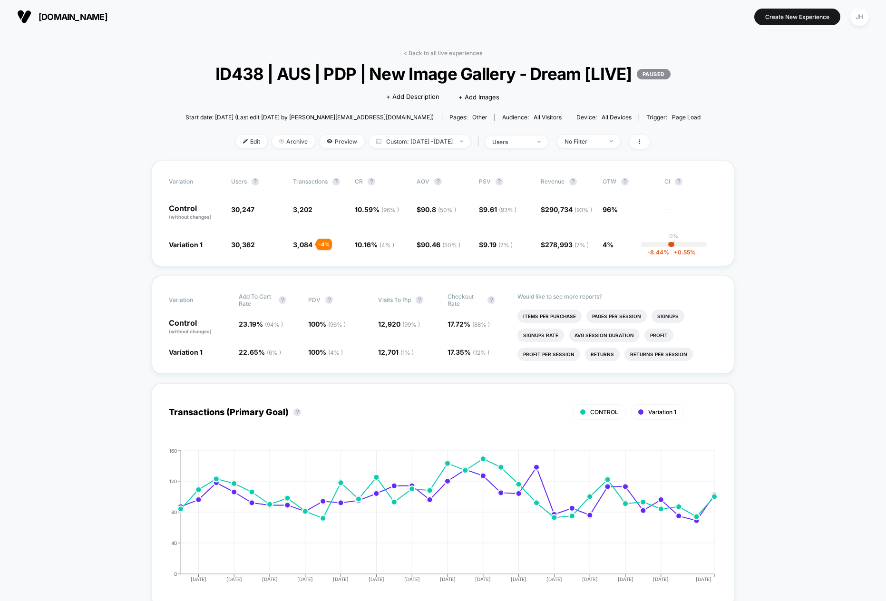
click at [421, 54] on link "< Back to all live experiences" at bounding box center [442, 52] width 79 height 7
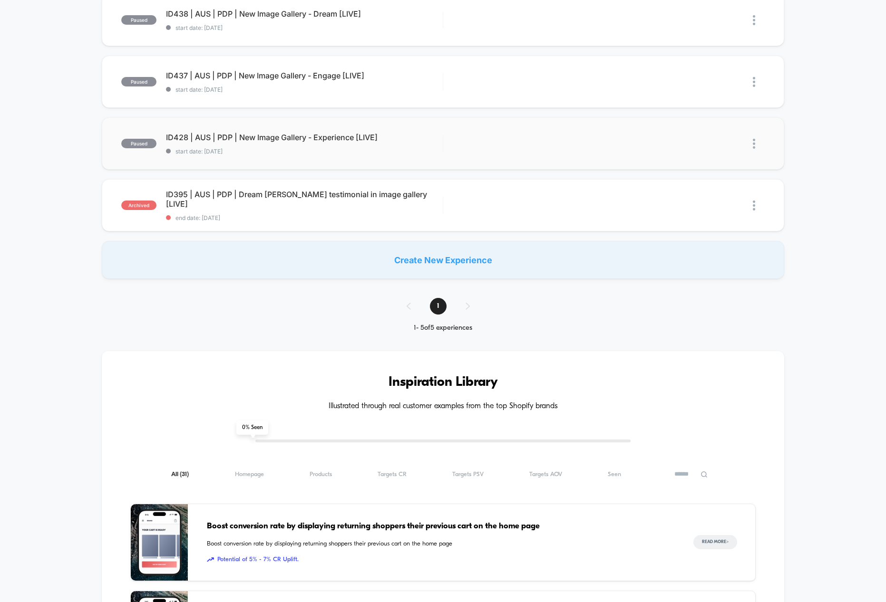
scroll to position [195, 0]
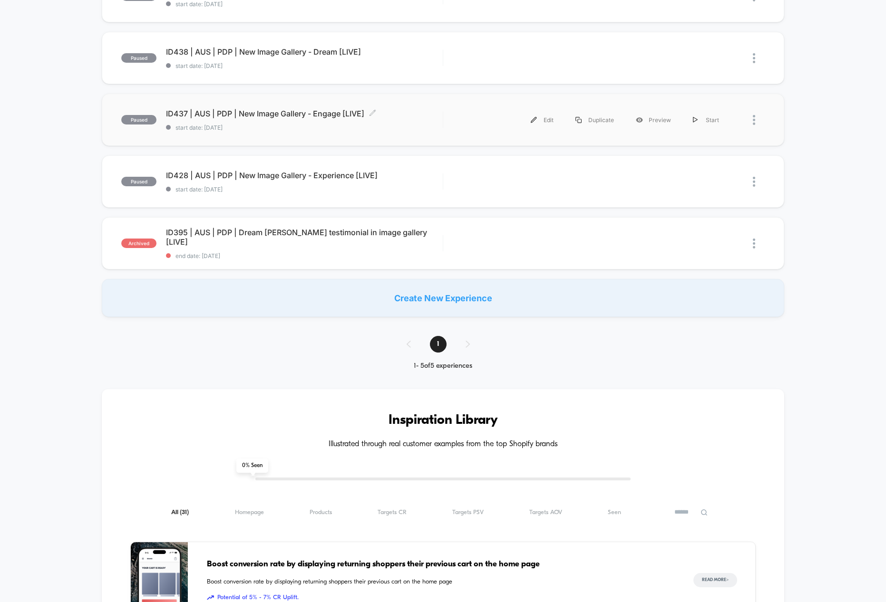
click at [252, 114] on span "ID437 | AUS | PDP | New Image Gallery - Engage [LIVE] Click to edit experience …" at bounding box center [304, 114] width 277 height 10
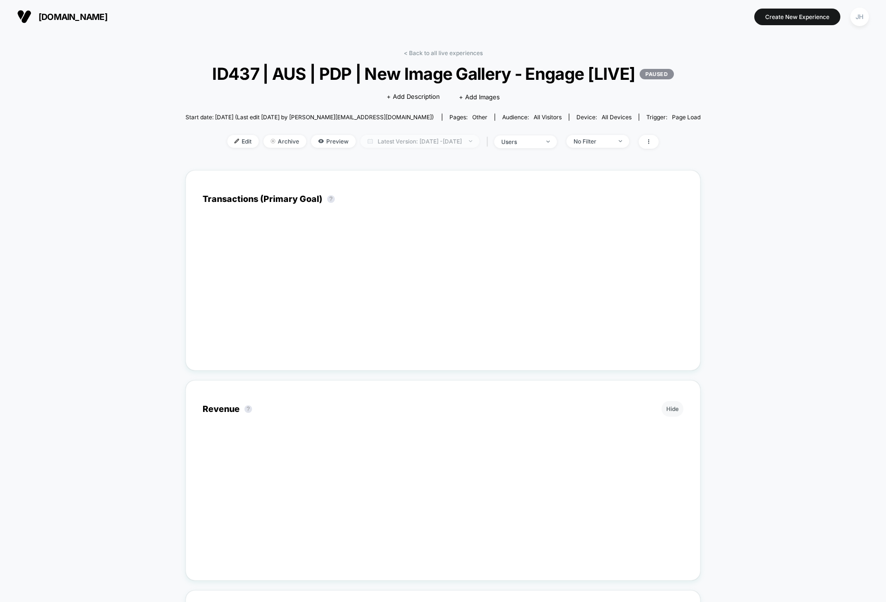
click at [455, 148] on span "Latest Version: [DATE] - [DATE]" at bounding box center [419, 141] width 119 height 13
select select "*"
select select "****"
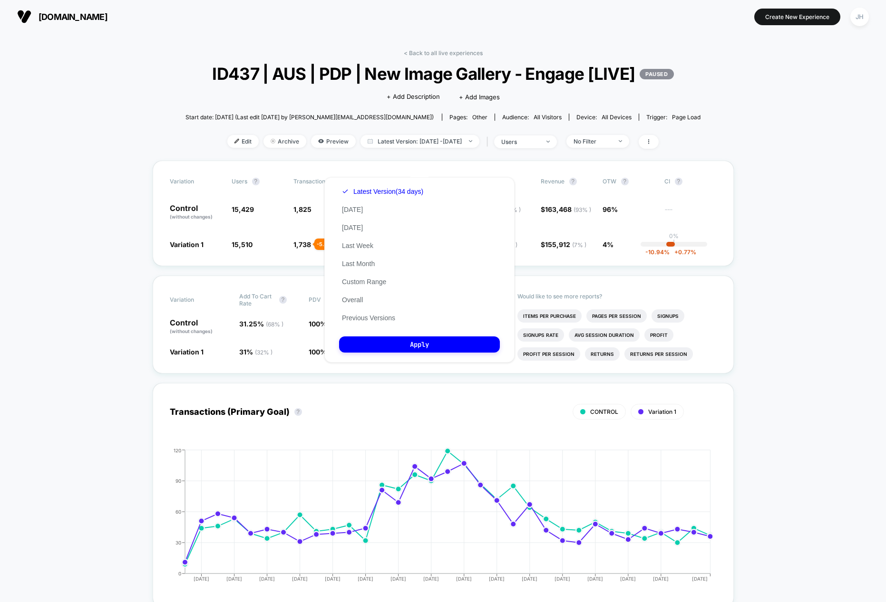
click at [365, 279] on button "Custom Range" at bounding box center [364, 282] width 50 height 9
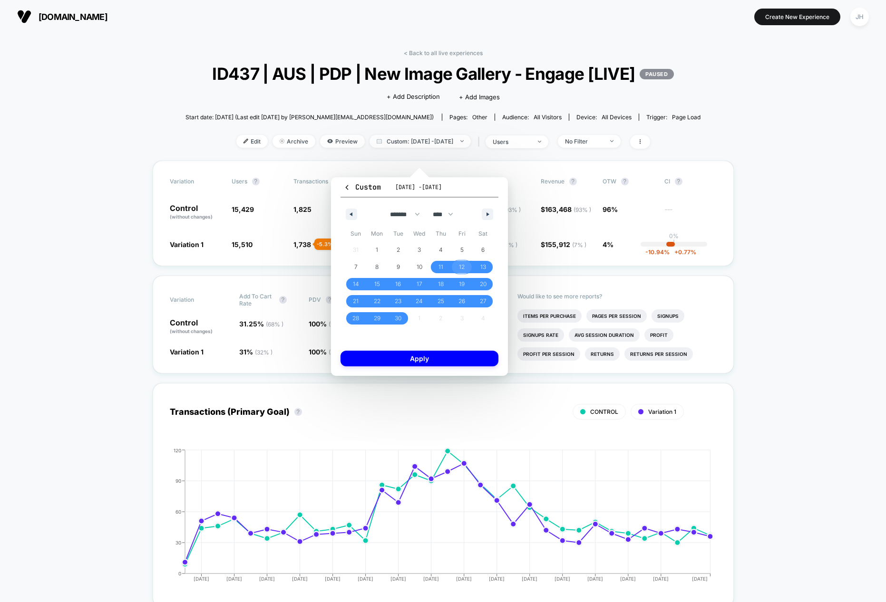
click at [455, 273] on span "12" at bounding box center [461, 267] width 21 height 12
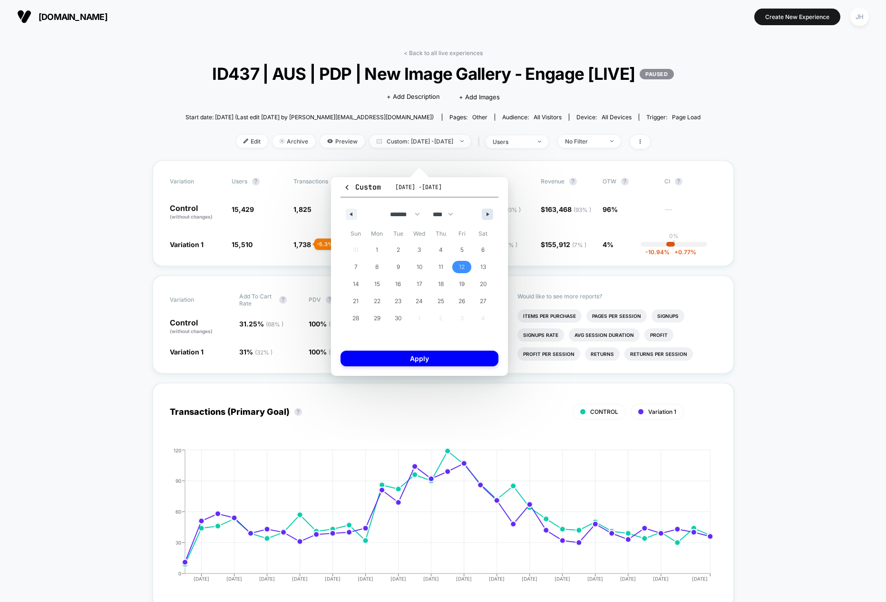
click at [489, 209] on button "button" at bounding box center [486, 214] width 11 height 11
click at [353, 289] on span "12" at bounding box center [356, 284] width 6 height 17
select select "*"
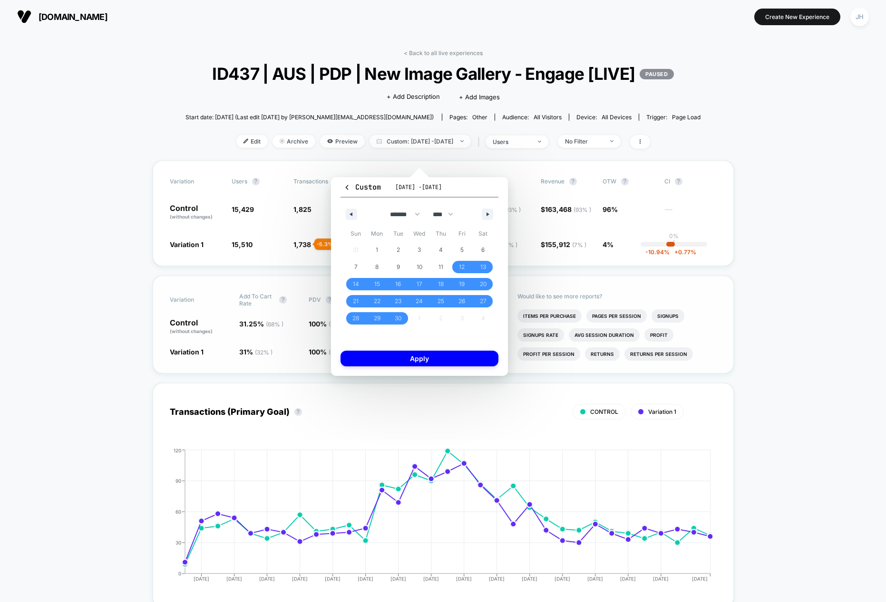
click at [407, 356] on button "Apply" at bounding box center [419, 359] width 158 height 16
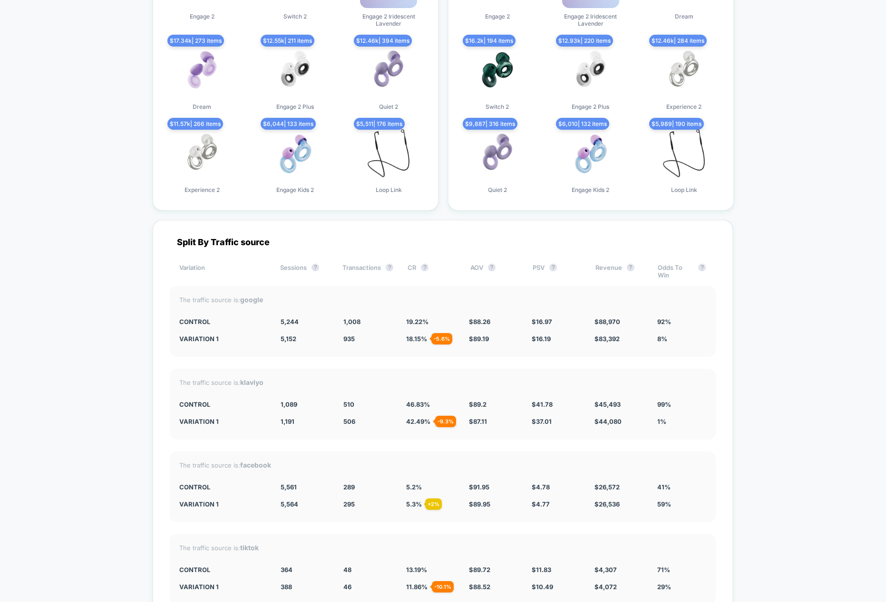
scroll to position [2949, 0]
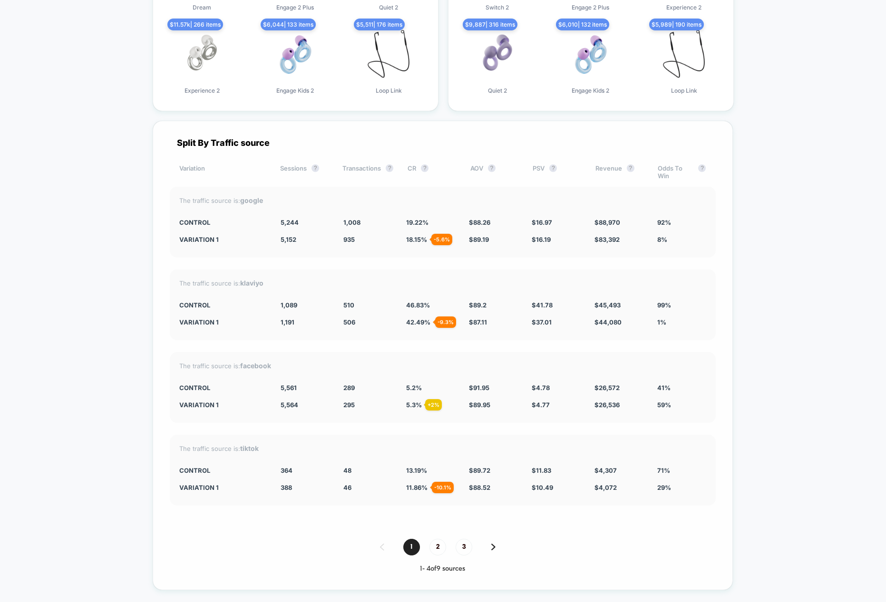
drag, startPoint x: 459, startPoint y: 422, endPoint x: 474, endPoint y: 422, distance: 15.2
click at [467, 409] on div "Variation 1 5,564 + 0.05 % 295 + 2 % 5.3 % + 2 % $ 89.95 - 2.2 % $ 4.77 - 0.19 …" at bounding box center [442, 405] width 527 height 8
click at [430, 411] on div "+ 2 %" at bounding box center [433, 404] width 17 height 11
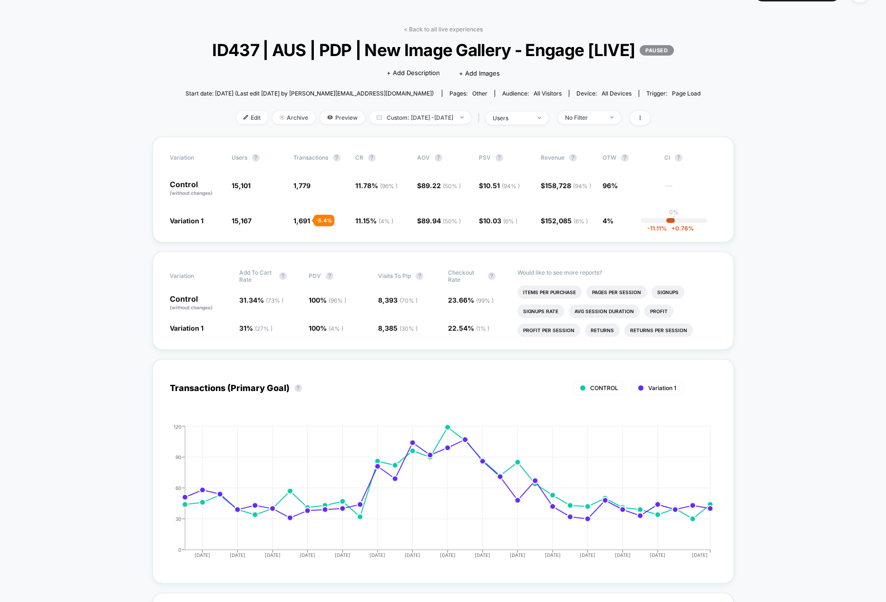
scroll to position [0, 0]
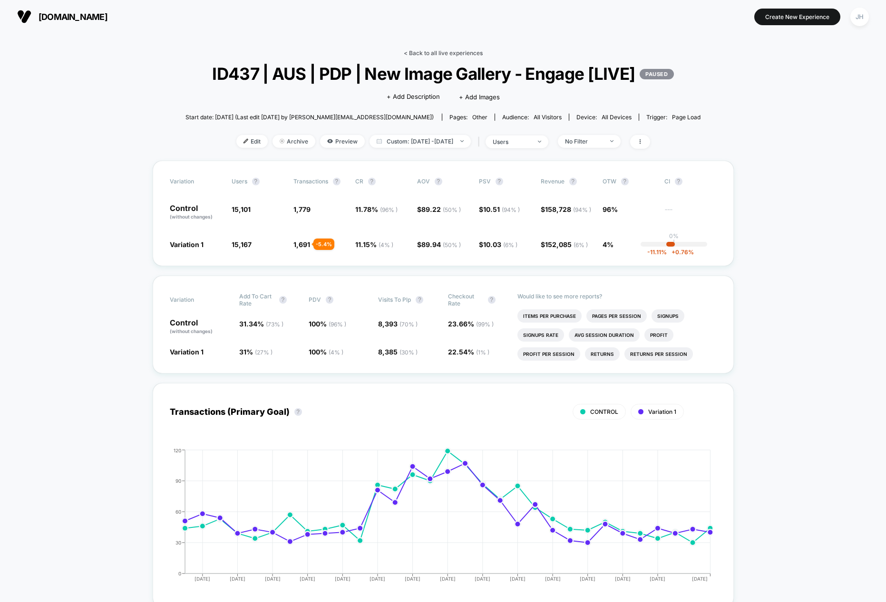
click at [433, 49] on link "< Back to all live experiences" at bounding box center [443, 52] width 79 height 7
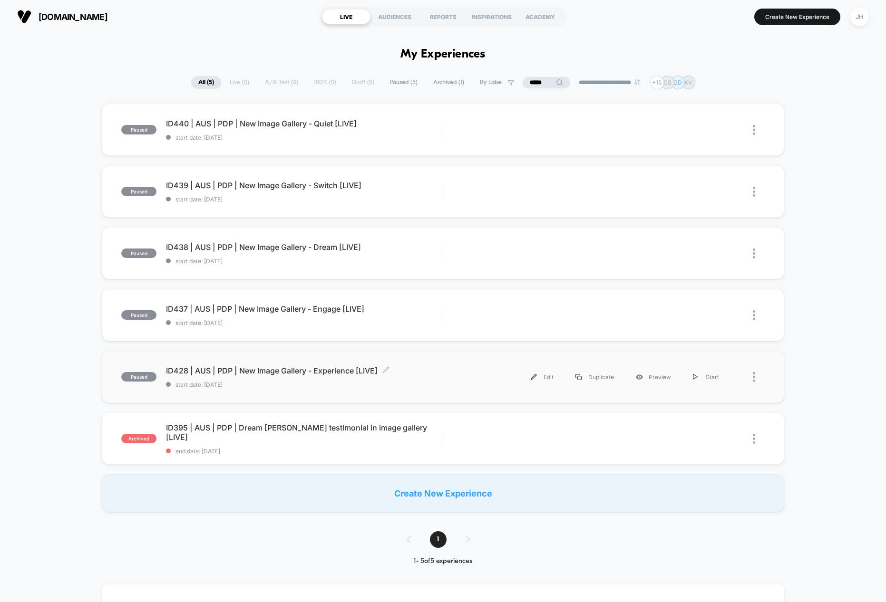
click at [296, 374] on span "ID428 | AUS | PDP | New Image Gallery - Experience [LIVE] Click to edit experie…" at bounding box center [304, 371] width 277 height 10
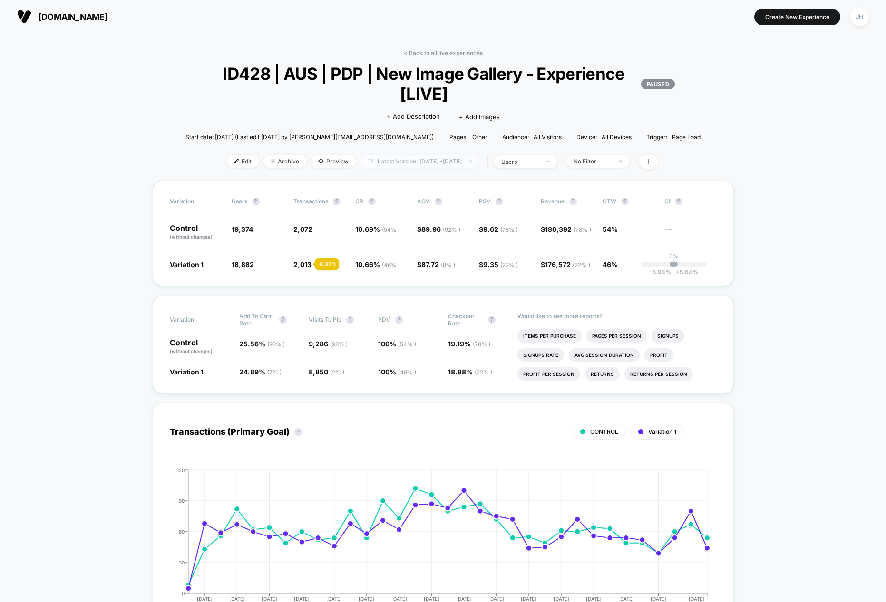
click at [427, 162] on span "Latest Version: [DATE] - [DATE]" at bounding box center [419, 161] width 119 height 13
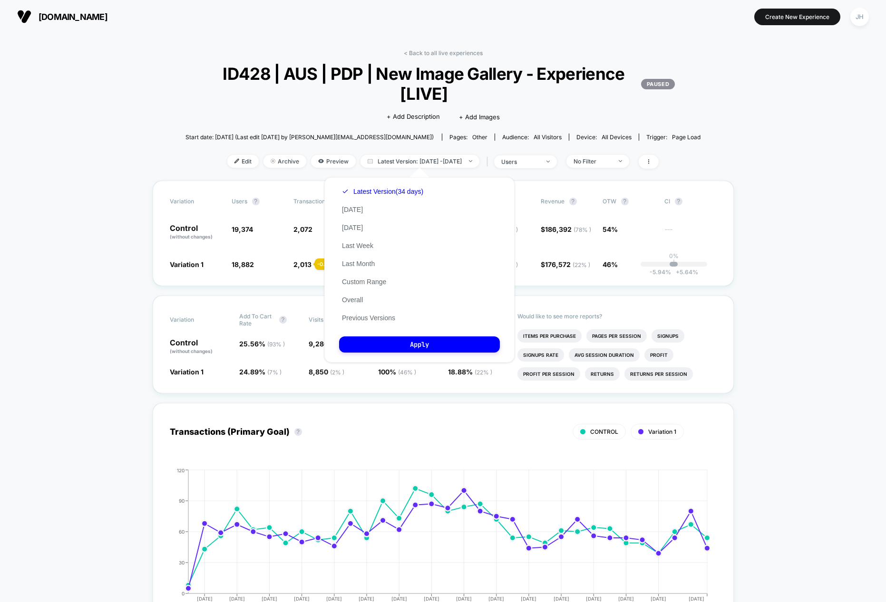
drag, startPoint x: 367, startPoint y: 284, endPoint x: 374, endPoint y: 283, distance: 6.7
click at [367, 284] on button "Custom Range" at bounding box center [364, 282] width 50 height 9
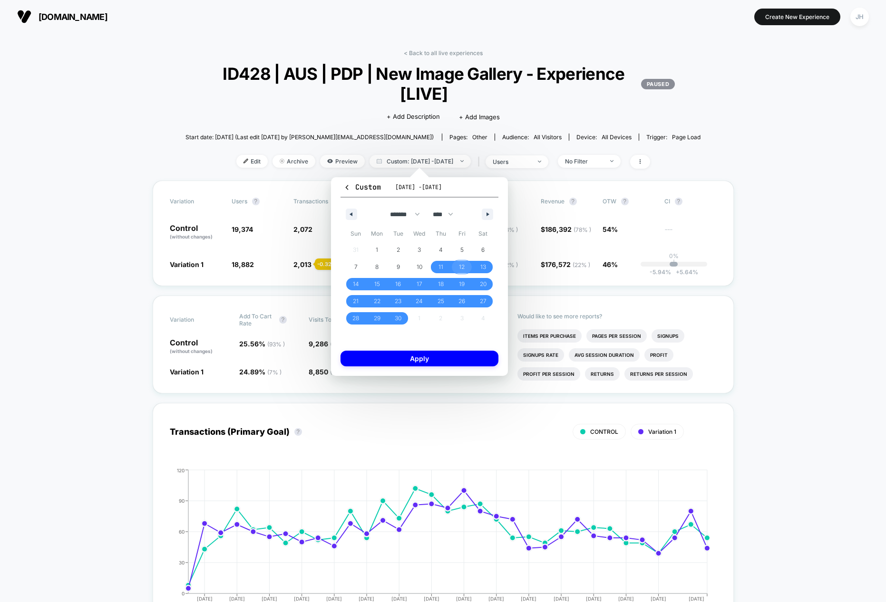
drag, startPoint x: 456, startPoint y: 265, endPoint x: 460, endPoint y: 261, distance: 5.1
click at [456, 265] on span "12" at bounding box center [461, 267] width 21 height 12
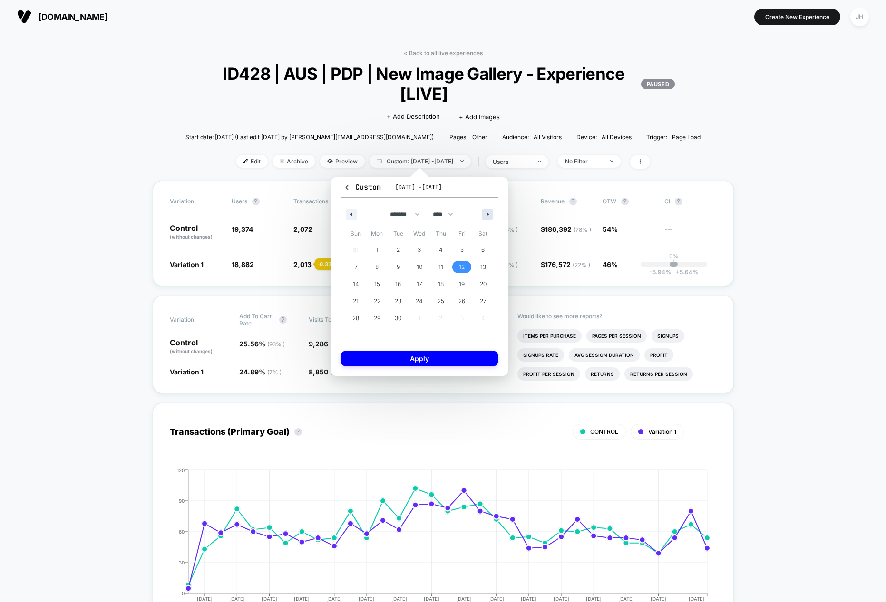
click at [486, 210] on button "button" at bounding box center [486, 214] width 11 height 11
click at [358, 284] on span "12" at bounding box center [356, 284] width 6 height 17
select select "*"
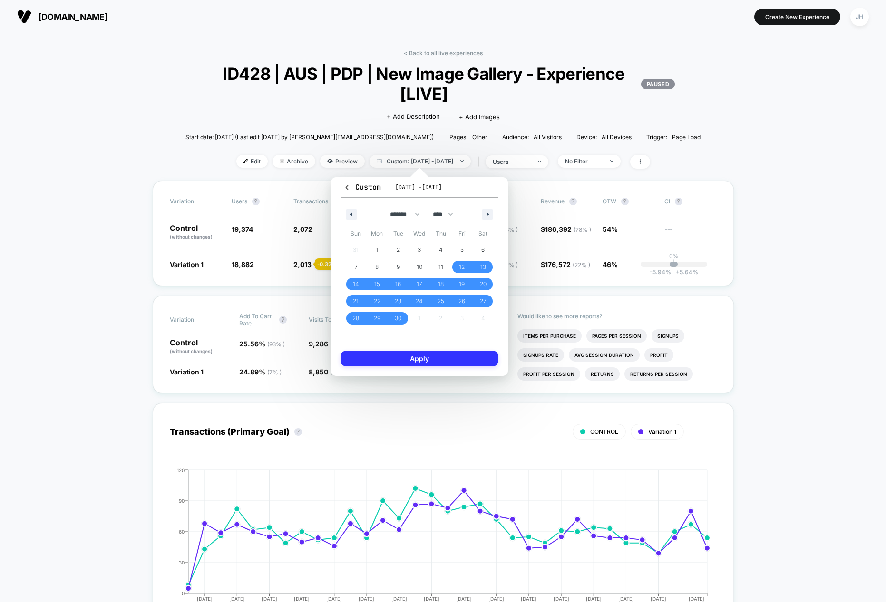
click at [405, 359] on button "Apply" at bounding box center [419, 359] width 158 height 16
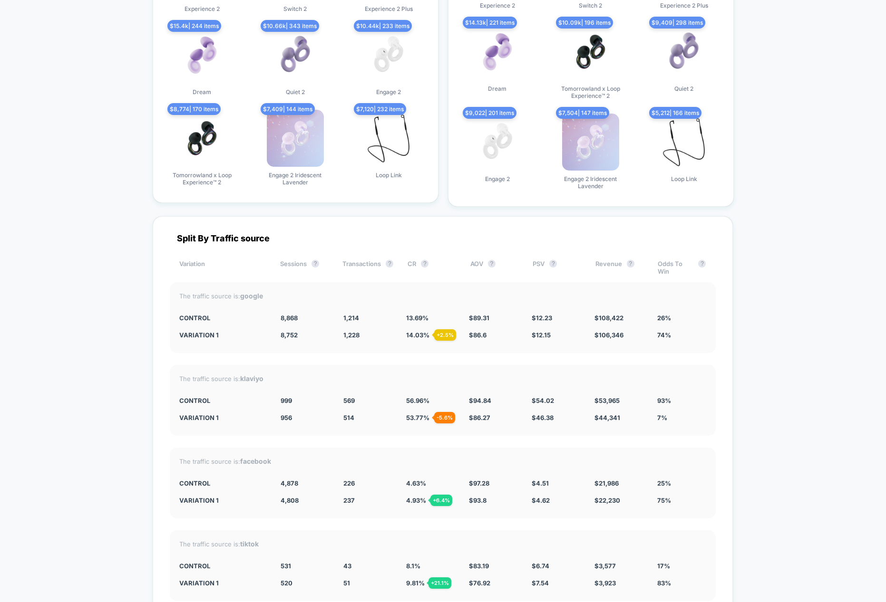
scroll to position [2919, 0]
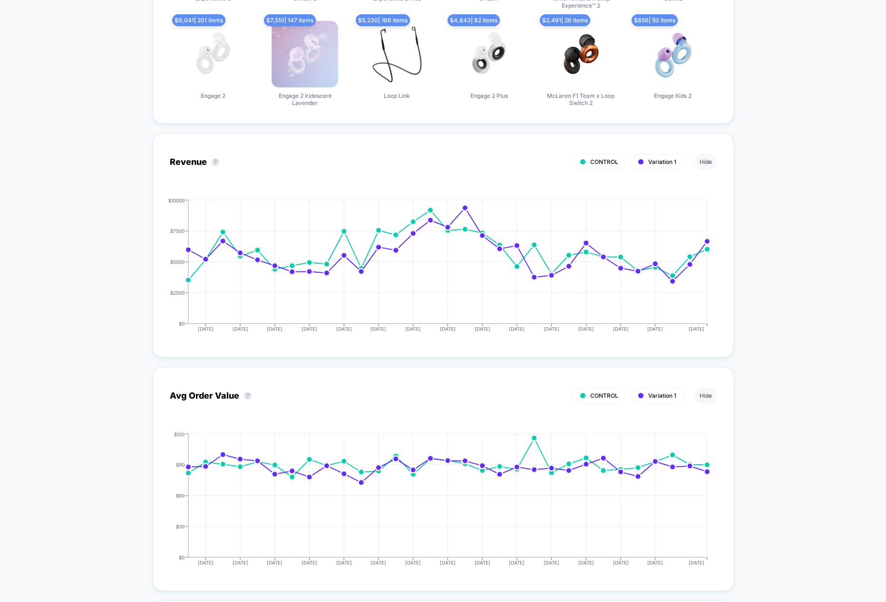
scroll to position [0, 0]
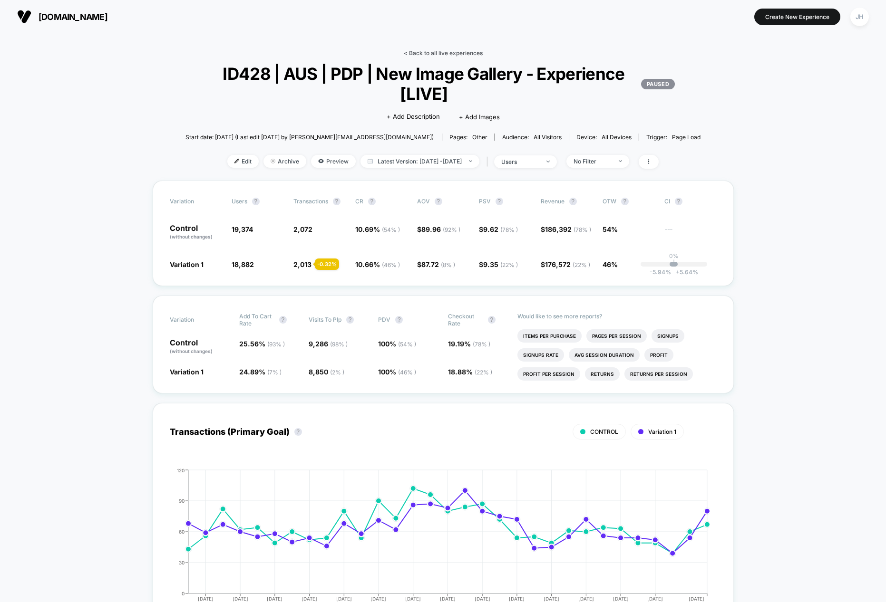
click at [438, 49] on link "< Back to all live experiences" at bounding box center [443, 52] width 79 height 7
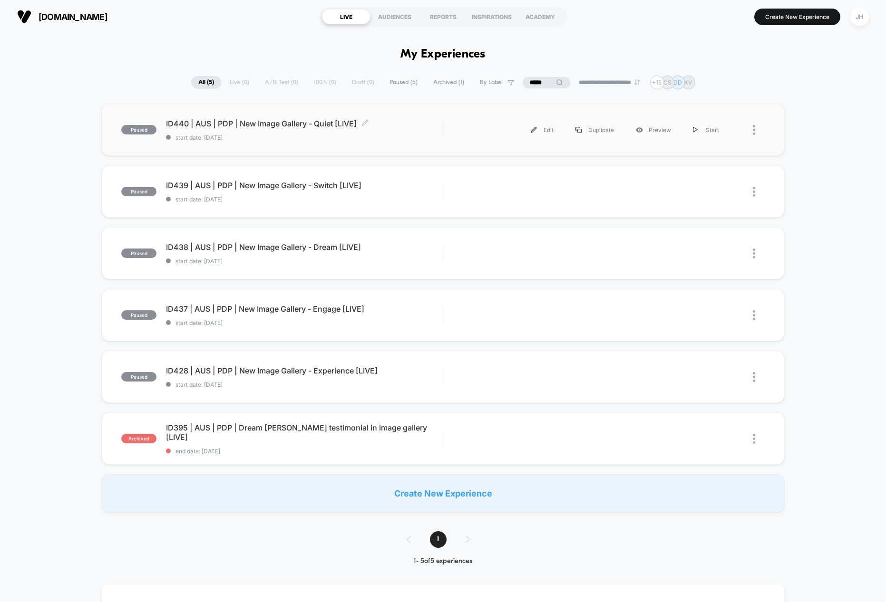
click at [262, 125] on span "ID440 | AUS | PDP | New Image Gallery - Quiet [LIVE] Click to edit experience d…" at bounding box center [304, 124] width 277 height 10
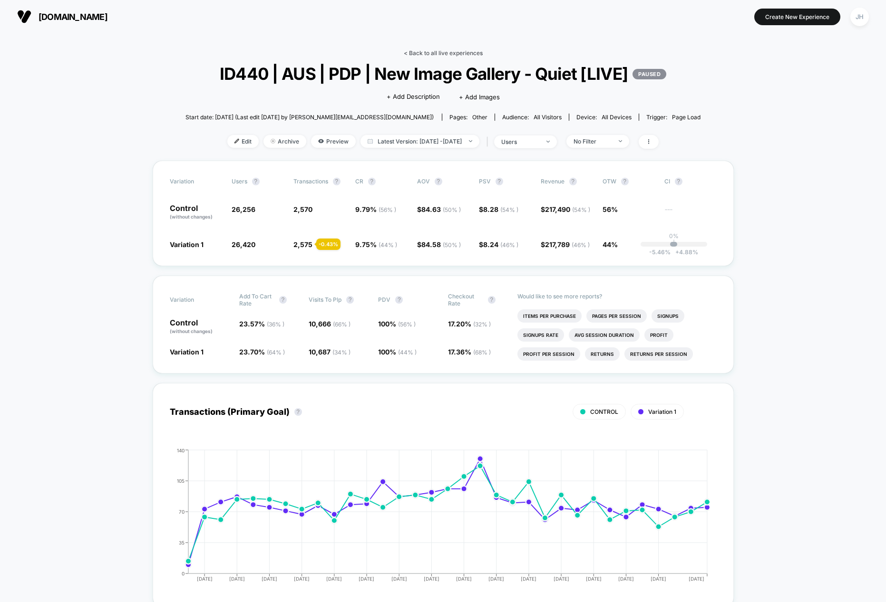
click at [421, 52] on link "< Back to all live experiences" at bounding box center [443, 52] width 79 height 7
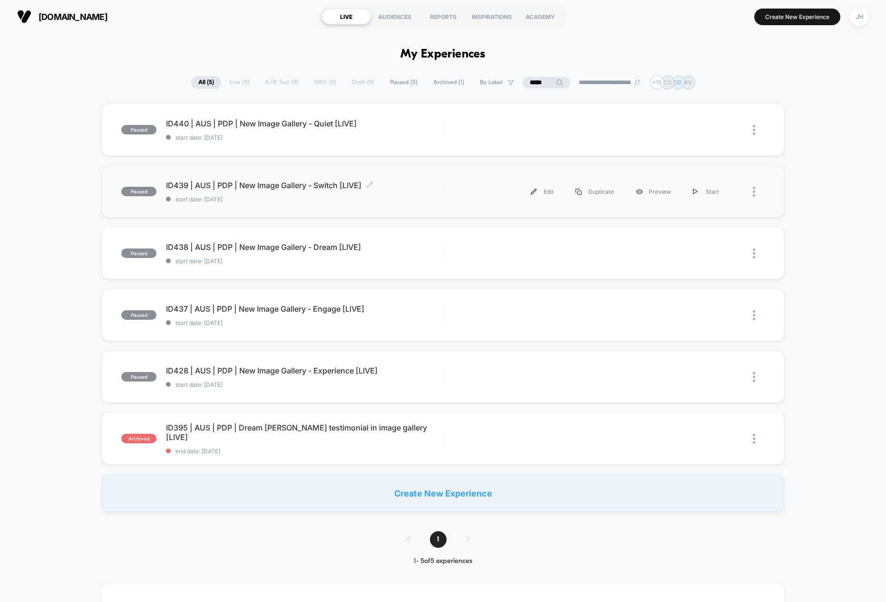
click at [314, 188] on span "ID439 | AUS | PDP | New Image Gallery - Switch [LIVE] Click to edit experience …" at bounding box center [304, 186] width 277 height 10
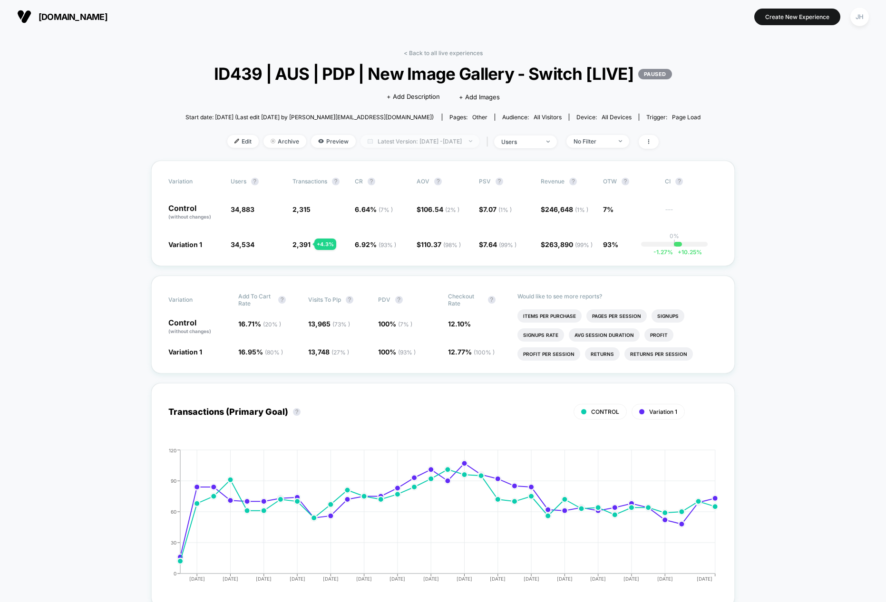
click at [412, 148] on span "Latest Version: [DATE] - [DATE]" at bounding box center [419, 141] width 119 height 13
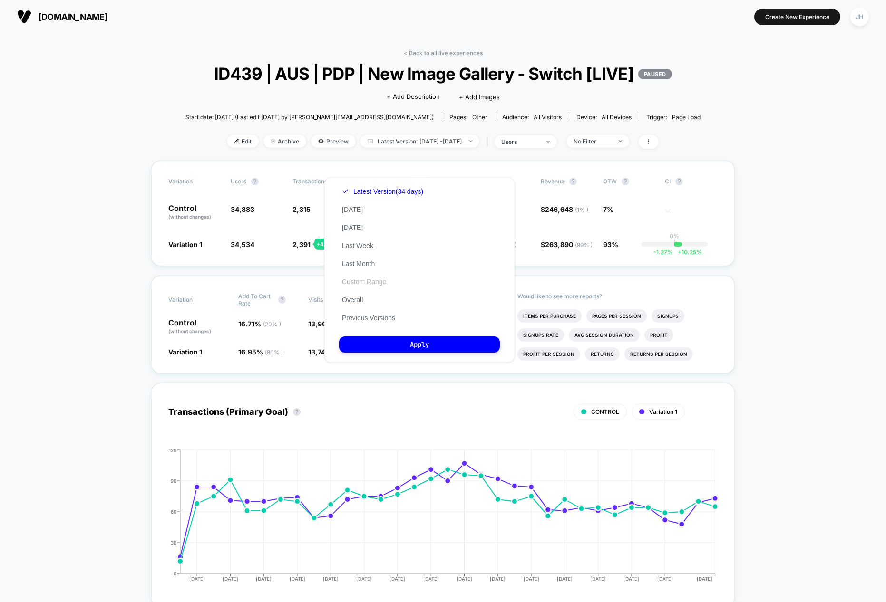
click at [377, 278] on button "Custom Range" at bounding box center [364, 282] width 50 height 9
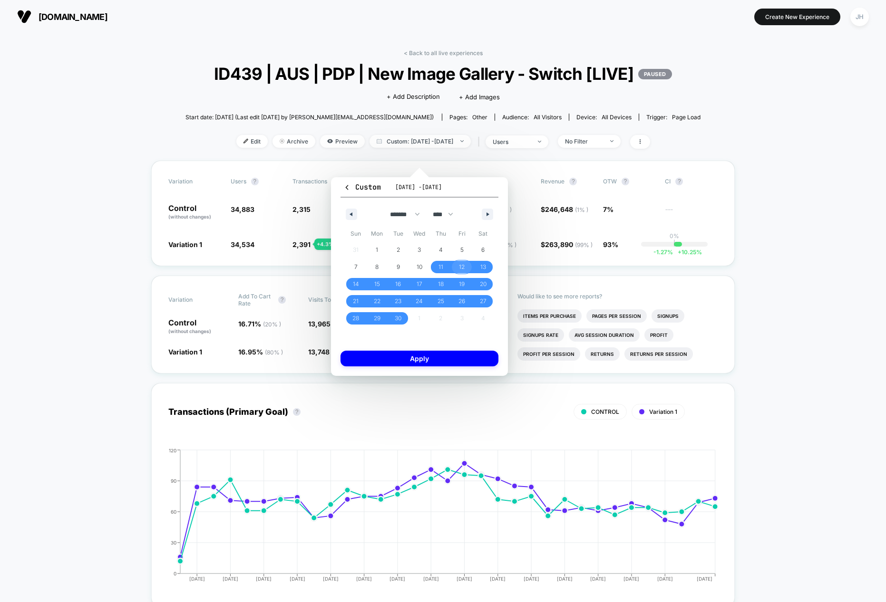
click at [463, 271] on span "12" at bounding box center [462, 267] width 6 height 17
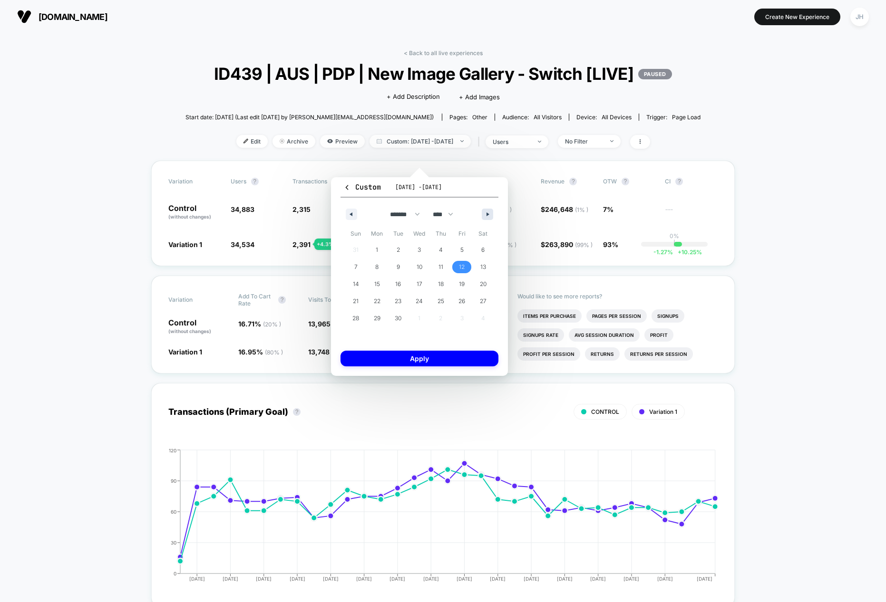
click at [490, 212] on icon "button" at bounding box center [488, 214] width 5 height 4
click at [351, 287] on span "12" at bounding box center [355, 284] width 21 height 12
select select "*"
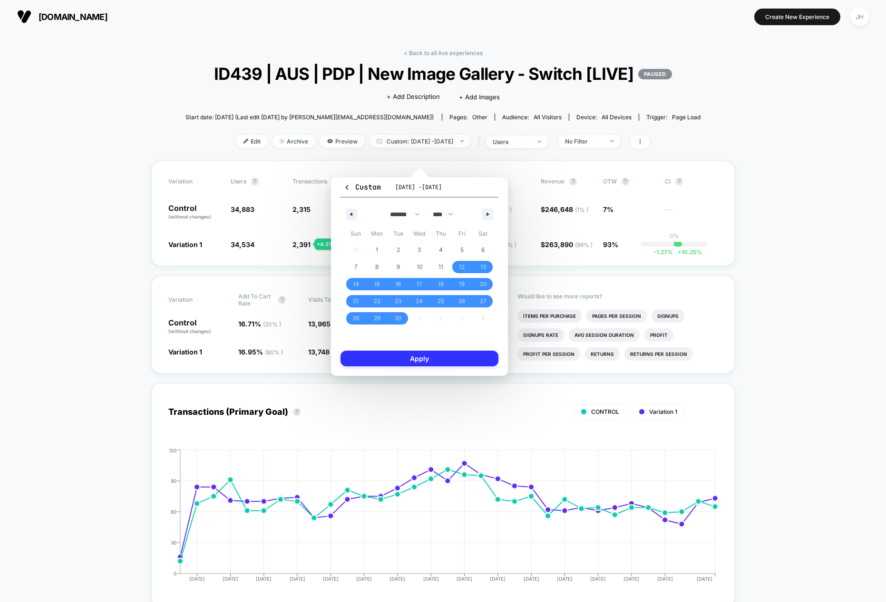
click at [423, 363] on button "Apply" at bounding box center [419, 359] width 158 height 16
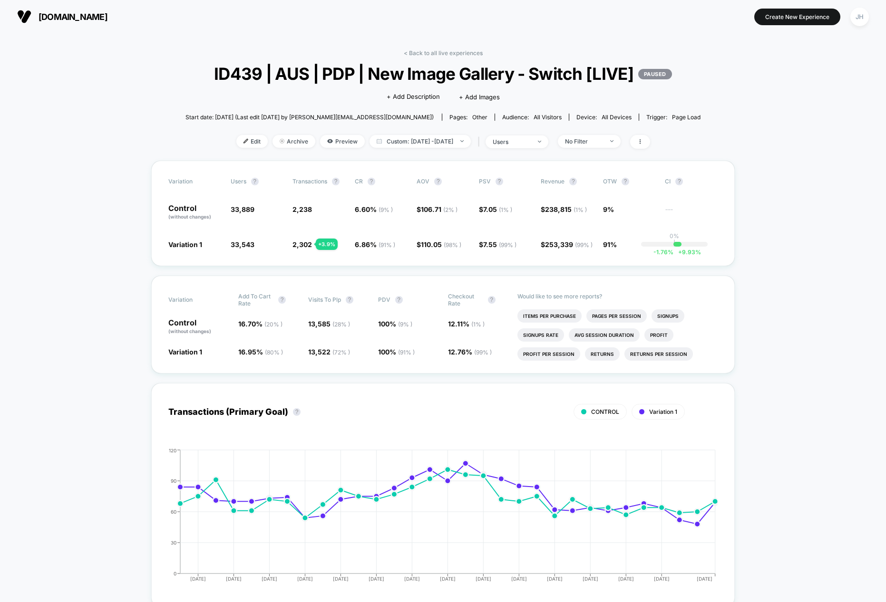
click at [417, 74] on span "ID439 | AUS | PDP | New Image Gallery - Switch [LIVE] PAUSED" at bounding box center [442, 74] width 463 height 20
click at [430, 58] on div "< Back to all live experiences ID439 | AUS | PDP | New Image Gallery - Switch […" at bounding box center [442, 104] width 515 height 111
click at [433, 50] on link "< Back to all live experiences" at bounding box center [443, 52] width 79 height 7
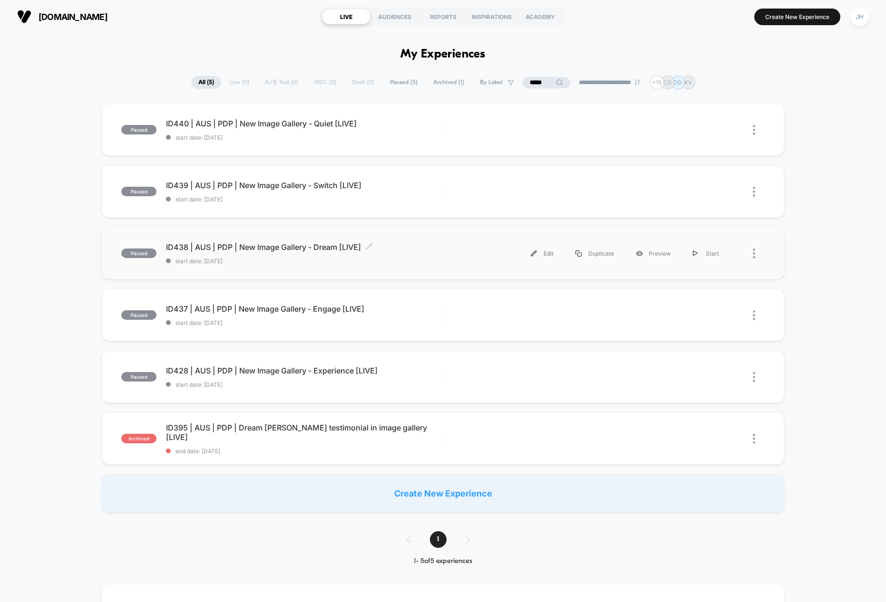
click at [330, 248] on span "ID438 | AUS | PDP | New Image Gallery - Dream [LIVE] Click to edit experience d…" at bounding box center [304, 247] width 277 height 10
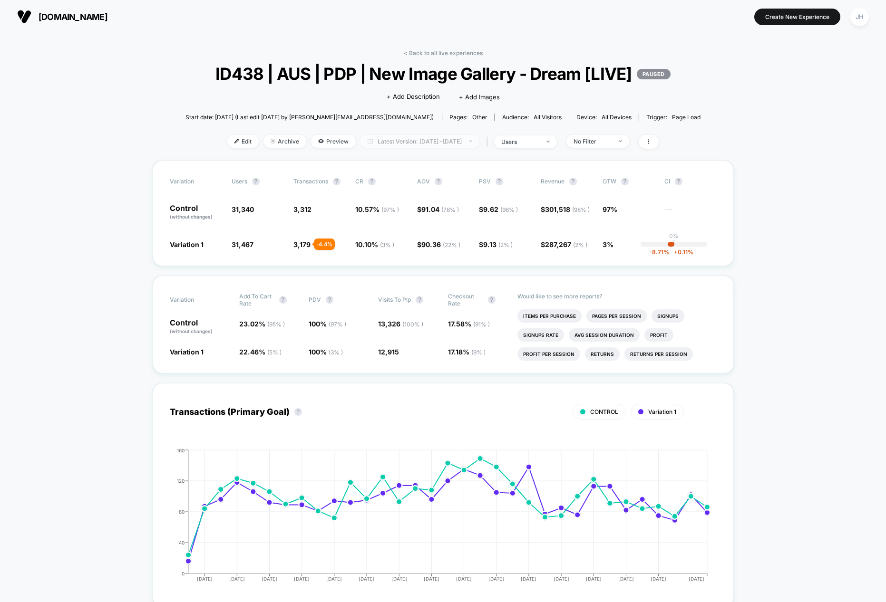
click at [459, 148] on span "Latest Version: [DATE] - [DATE]" at bounding box center [419, 141] width 119 height 13
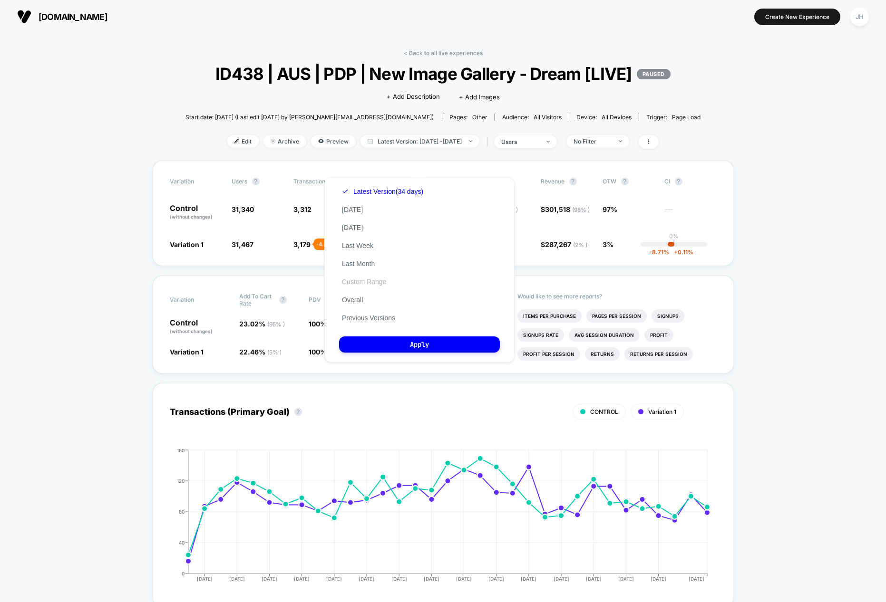
click at [387, 278] on button "Custom Range" at bounding box center [364, 282] width 50 height 9
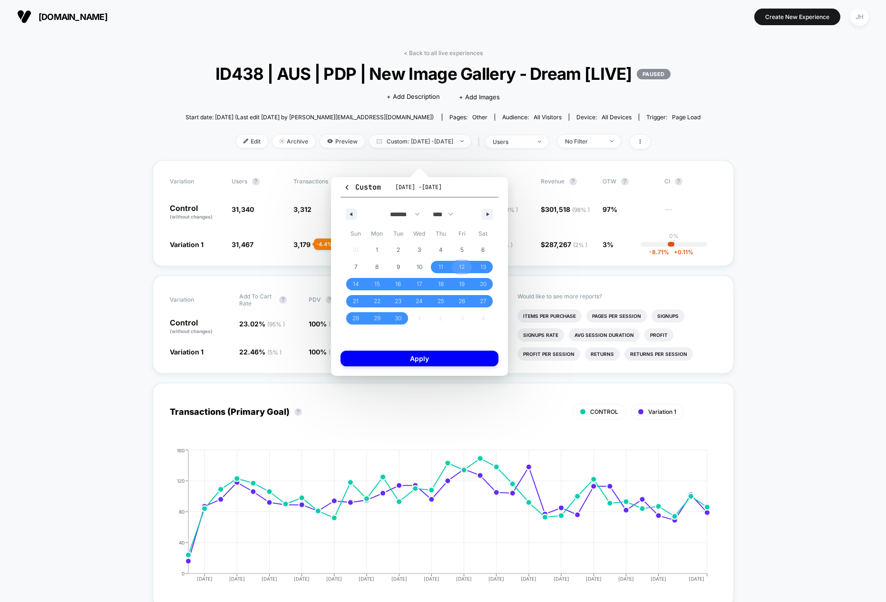
click at [467, 264] on span "12" at bounding box center [461, 267] width 21 height 12
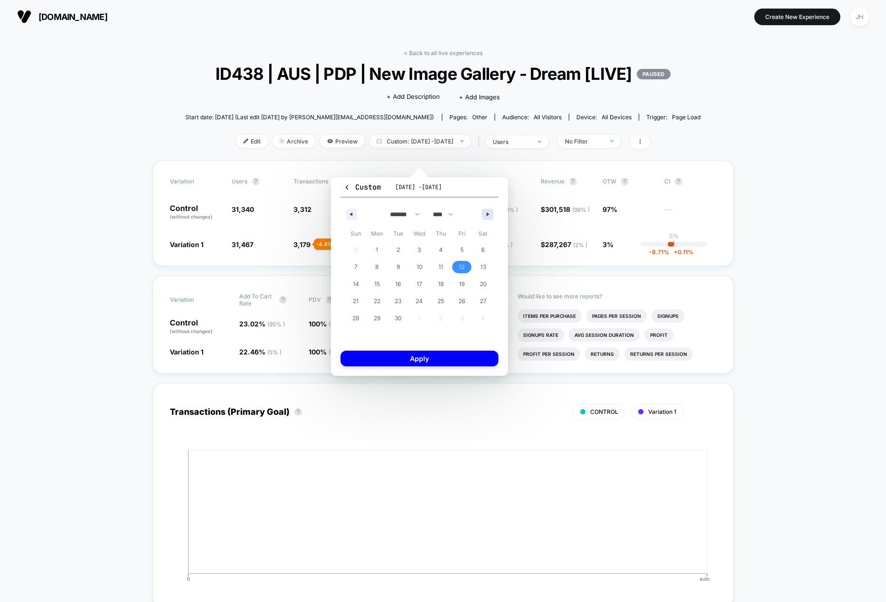
click at [487, 213] on icon "button" at bounding box center [488, 214] width 5 height 4
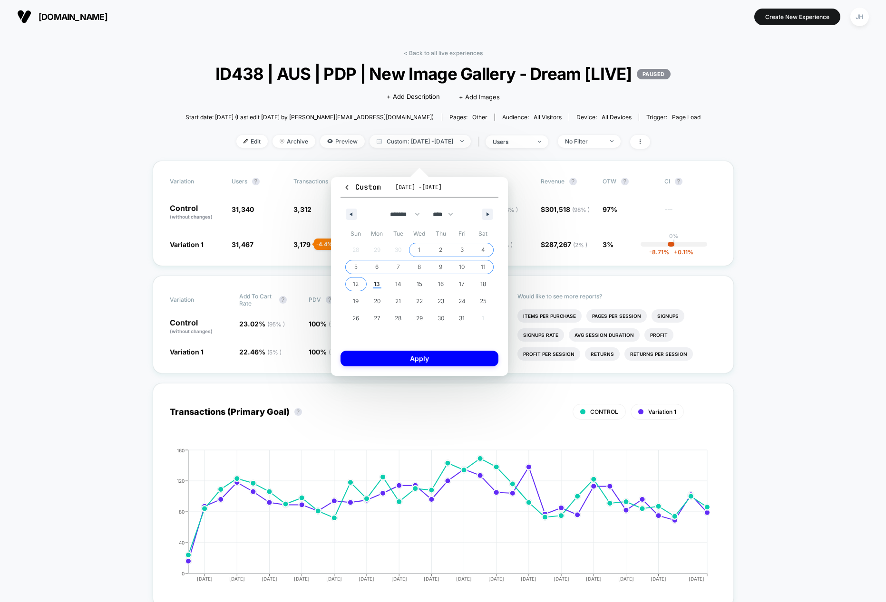
click at [351, 289] on span "12" at bounding box center [355, 284] width 21 height 12
select select "*"
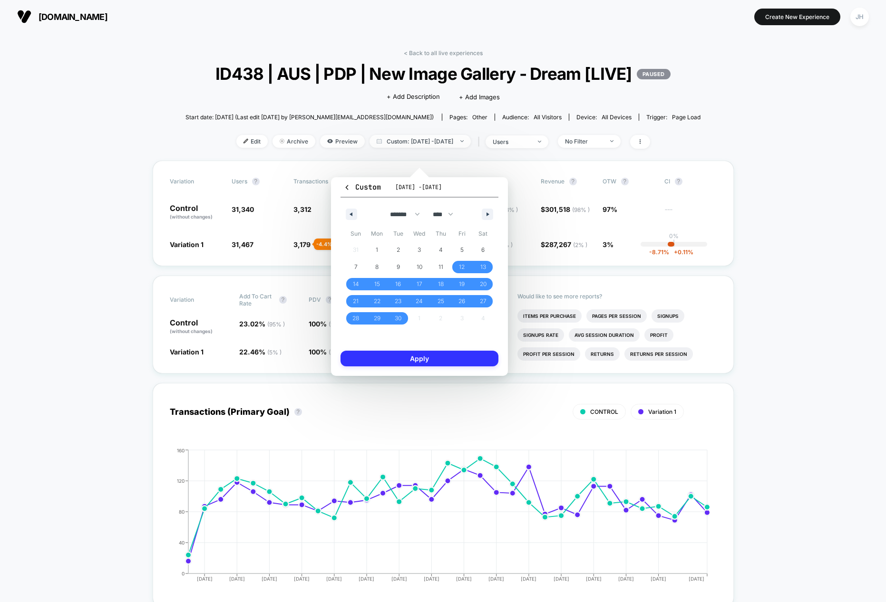
click at [401, 357] on button "Apply" at bounding box center [419, 359] width 158 height 16
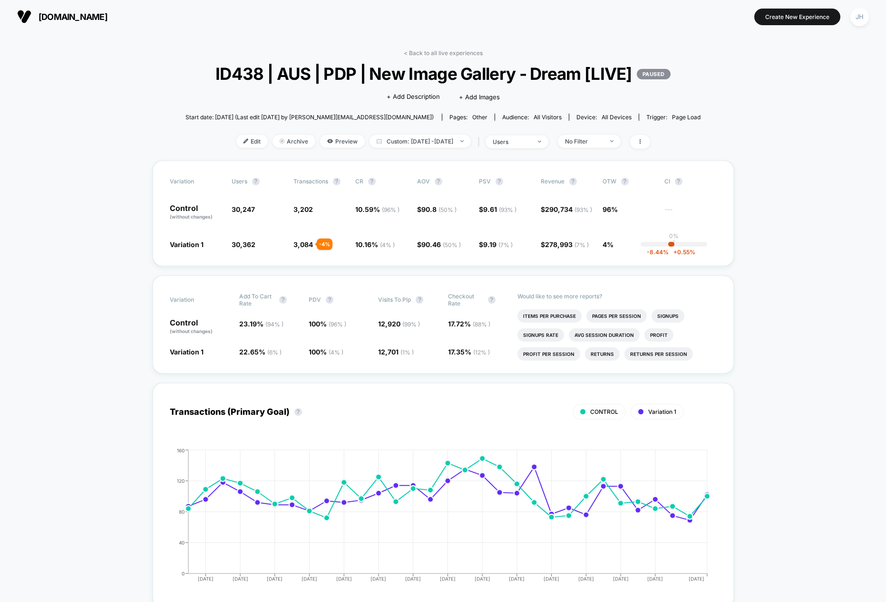
click at [456, 57] on div "< Back to all live experiences ID438 | AUS | PDP | New Image Gallery - Dream [L…" at bounding box center [442, 104] width 515 height 111
click at [453, 53] on link "< Back to all live experiences" at bounding box center [443, 52] width 79 height 7
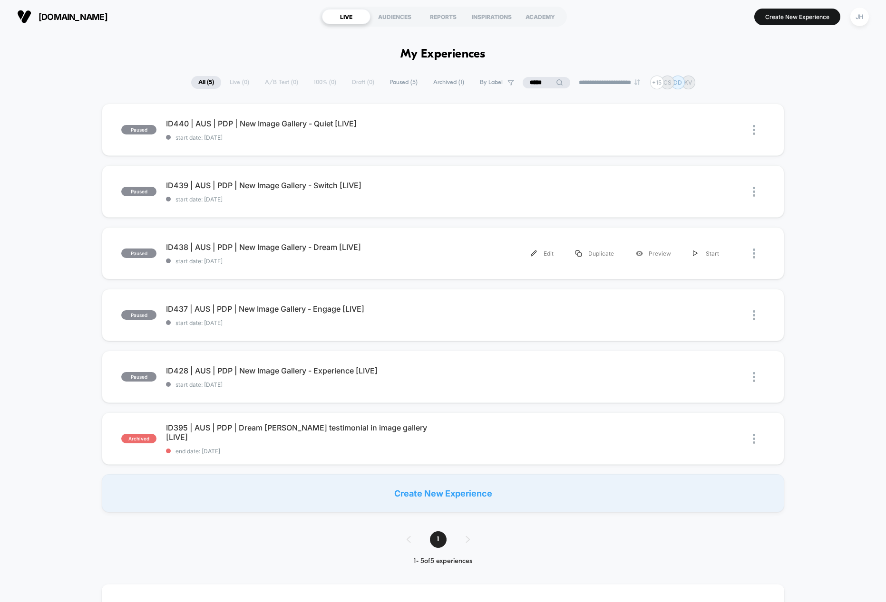
click at [112, 270] on div "paused ID438 | AUS | PDP | New Image Gallery - Dream [LIVE] start date: [DATE] …" at bounding box center [443, 253] width 682 height 52
click at [320, 306] on span "ID437 | AUS | PDP | New Image Gallery - Engage [LIVE] Click to edit experience …" at bounding box center [304, 309] width 277 height 10
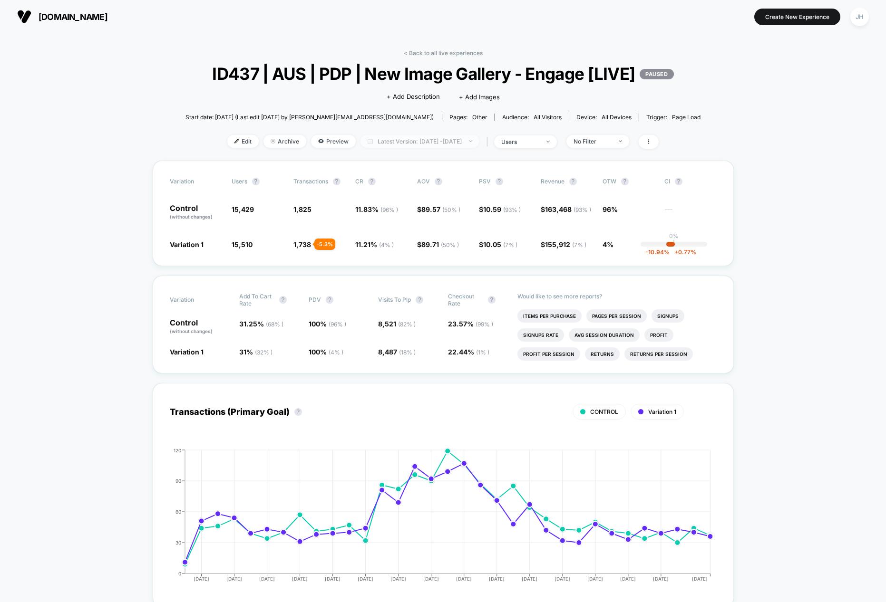
click at [387, 148] on span "Latest Version: [DATE] - [DATE]" at bounding box center [419, 141] width 119 height 13
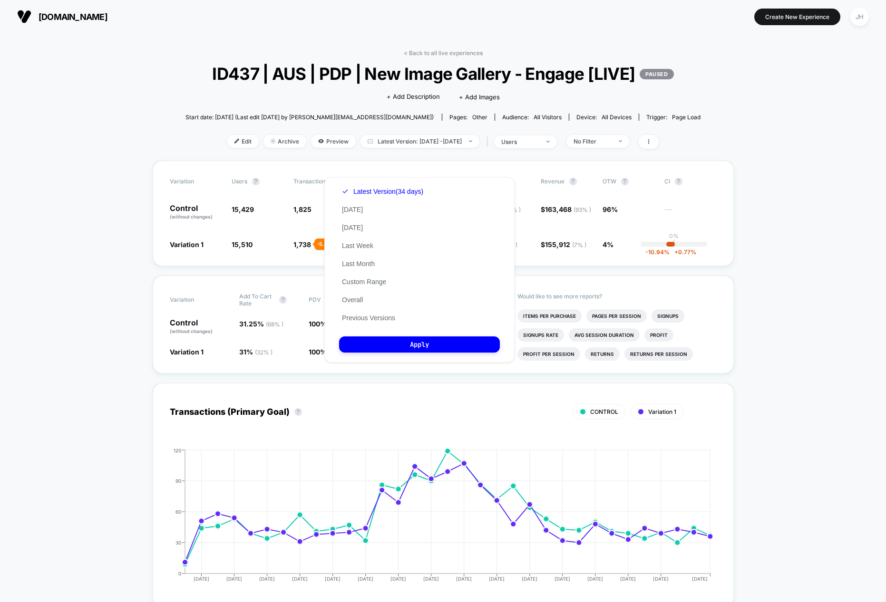
drag, startPoint x: 366, startPoint y: 281, endPoint x: 424, endPoint y: 273, distance: 59.5
click at [366, 281] on button "Custom Range" at bounding box center [364, 282] width 50 height 9
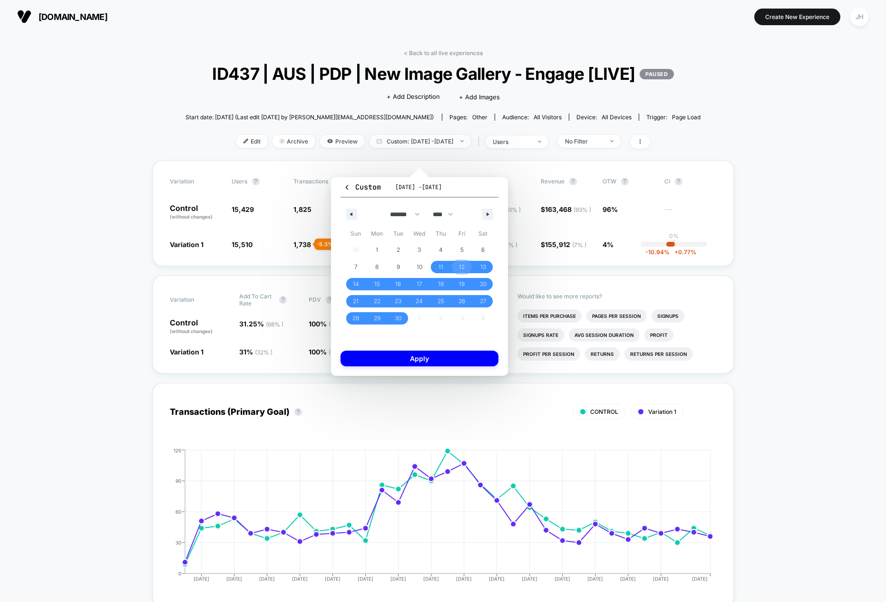
drag, startPoint x: 462, startPoint y: 270, endPoint x: 476, endPoint y: 257, distance: 18.8
click at [462, 270] on span "12" at bounding box center [462, 267] width 6 height 17
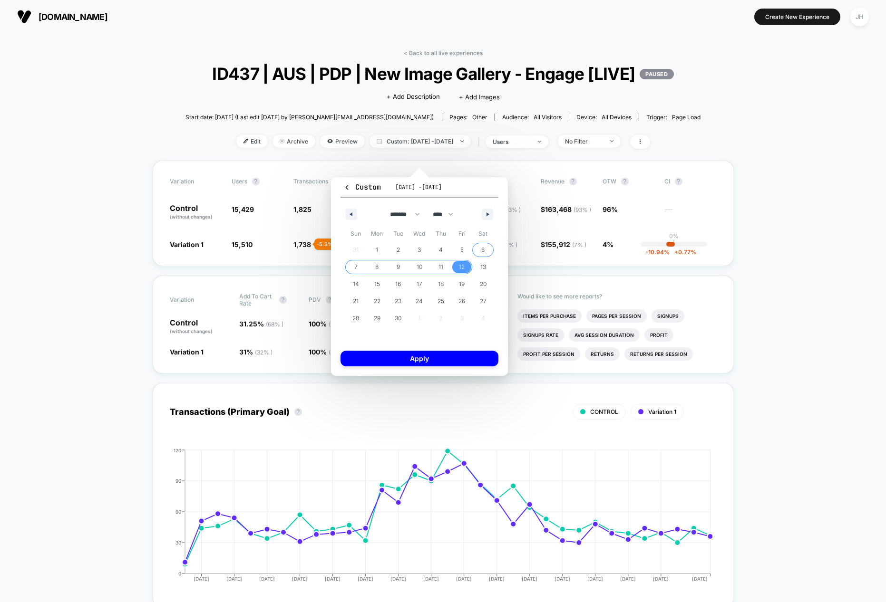
click at [497, 223] on div "******* ******** ***** ***** *** **** **** ****** ********* ******* ******** **…" at bounding box center [419, 212] width 158 height 29
drag, startPoint x: 488, startPoint y: 213, endPoint x: 450, endPoint y: 270, distance: 67.5
click at [488, 213] on icon "button" at bounding box center [488, 214] width 5 height 4
drag, startPoint x: 358, startPoint y: 280, endPoint x: 387, endPoint y: 313, distance: 43.4
click at [358, 280] on span "12" at bounding box center [356, 284] width 6 height 17
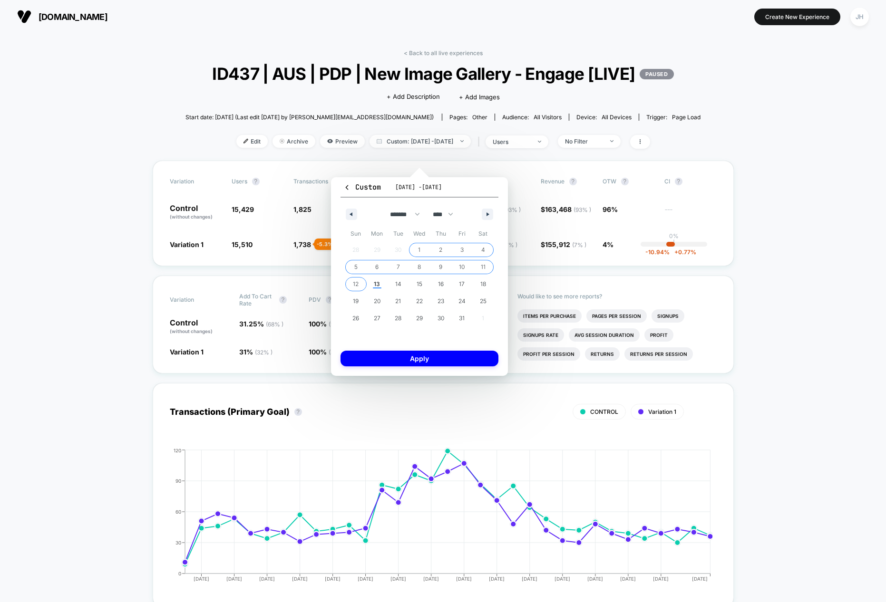
select select "*"
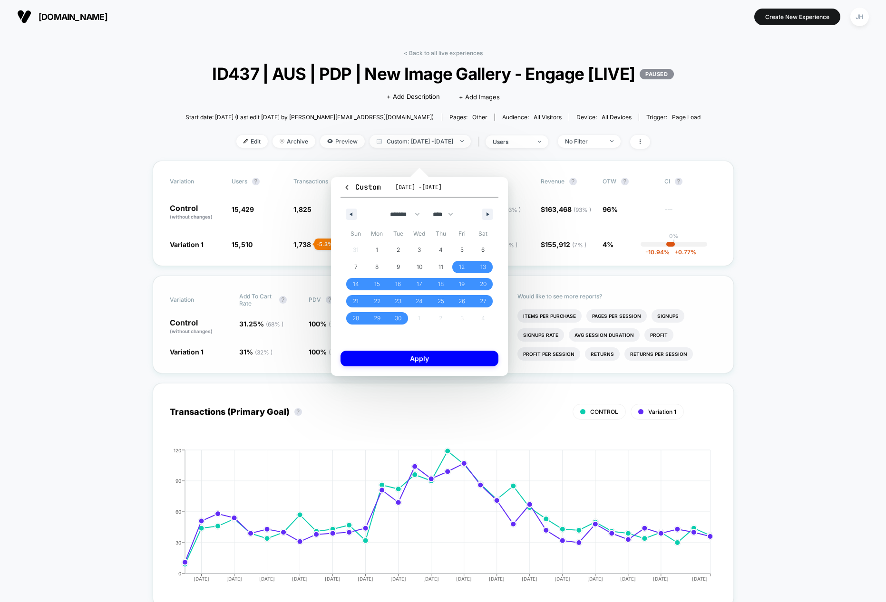
click at [409, 364] on button "Apply" at bounding box center [419, 359] width 158 height 16
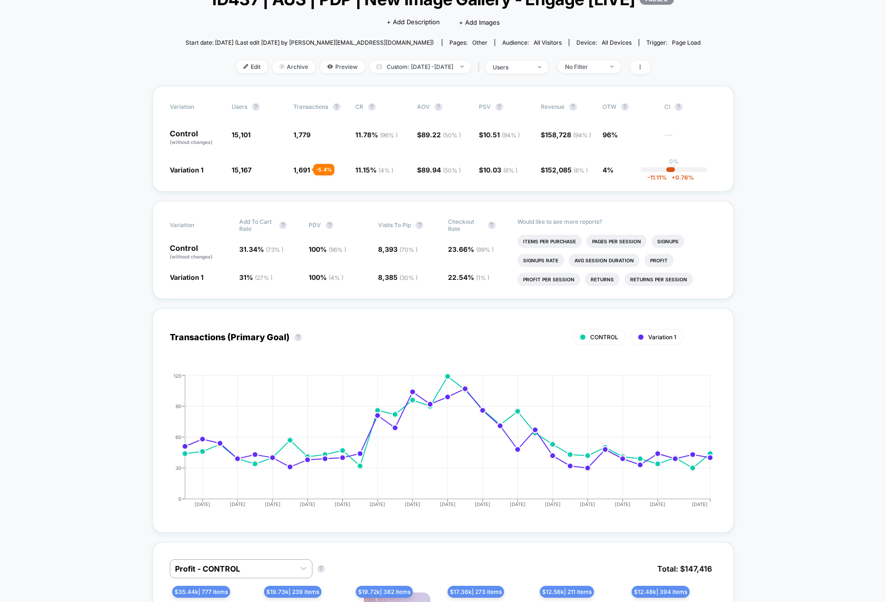
scroll to position [77, 0]
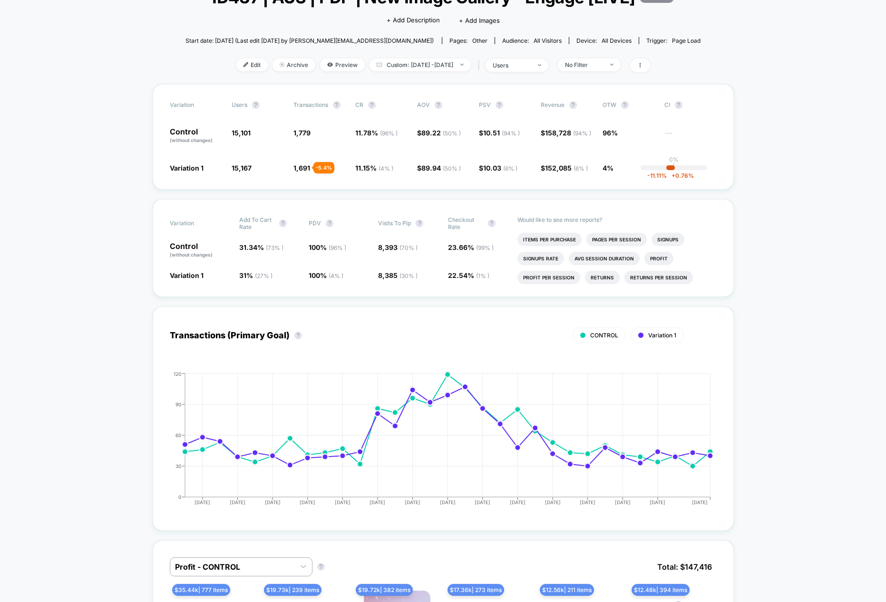
click at [392, 49] on span "Start date: [DATE] (Last edit [DATE] by [PERSON_NAME][EMAIL_ADDRESS][DOMAIN_NAM…" at bounding box center [309, 40] width 248 height 17
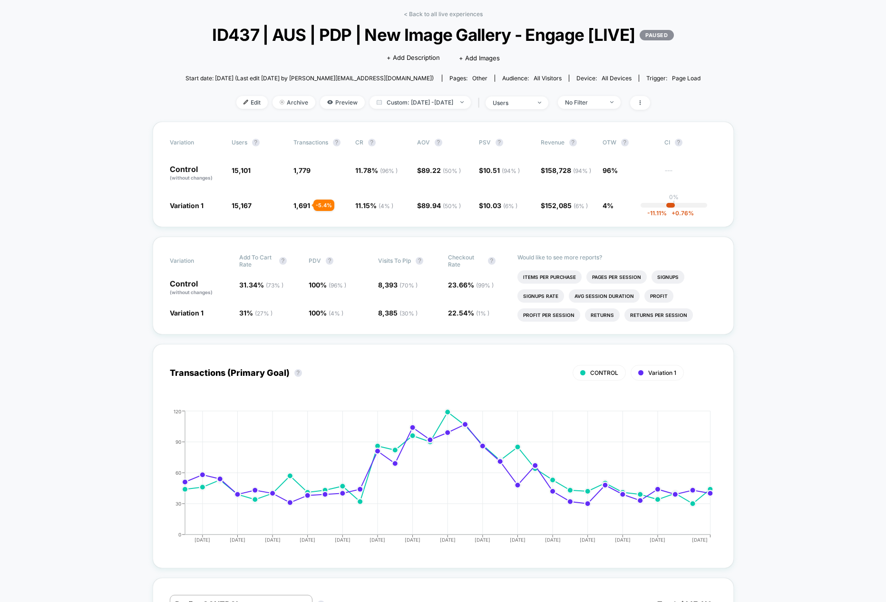
scroll to position [0, 0]
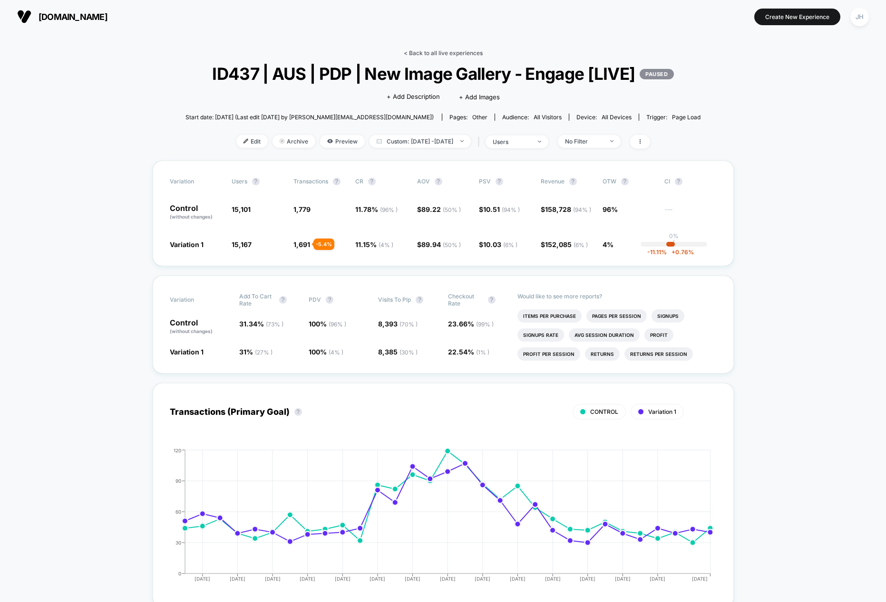
click at [442, 57] on div "< Back to all live experiences ID437 | AUS | PDP | New Image Gallery - Engage […" at bounding box center [442, 104] width 515 height 111
click at [438, 51] on link "< Back to all live experiences" at bounding box center [443, 52] width 79 height 7
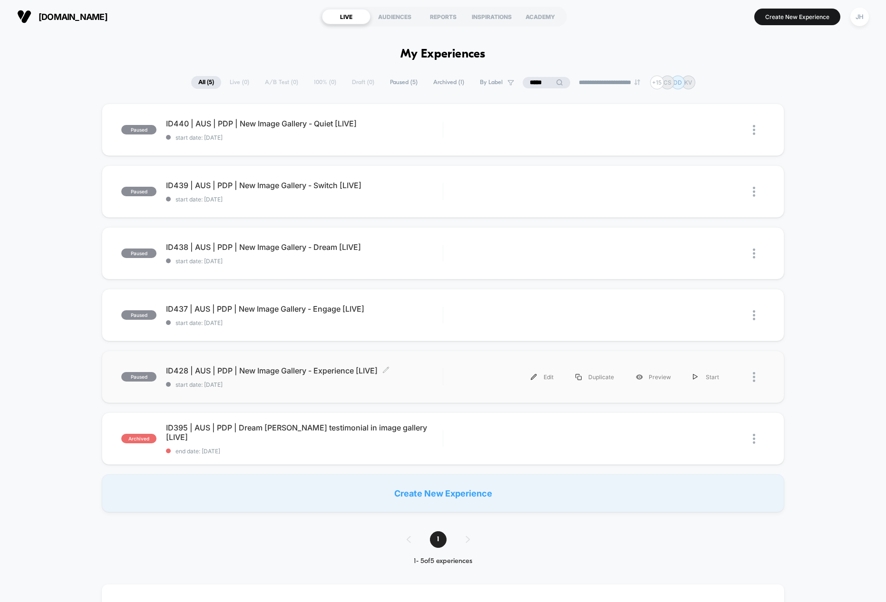
click at [267, 370] on span "ID428 | AUS | PDP | New Image Gallery - Experience [LIVE] Click to edit experie…" at bounding box center [304, 371] width 277 height 10
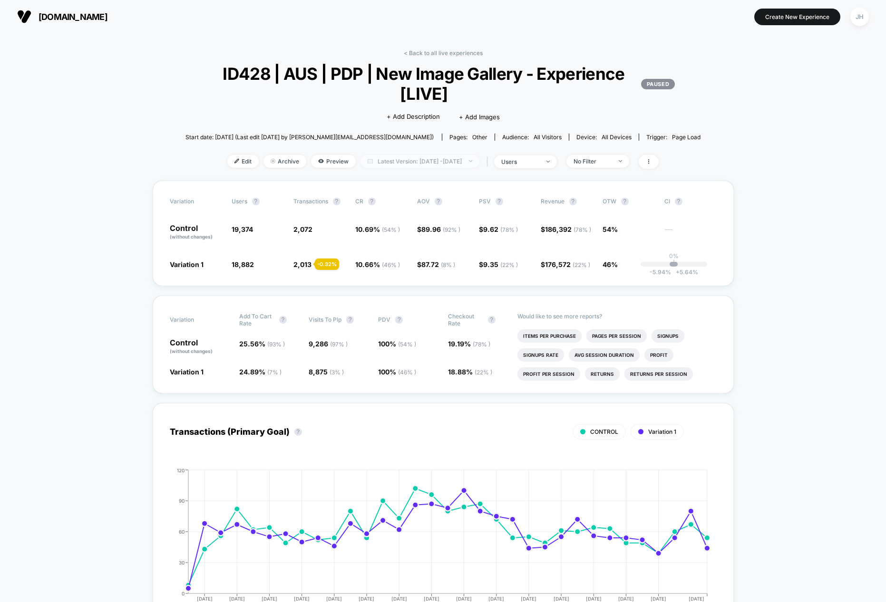
click at [469, 164] on span "Latest Version: [DATE] - [DATE]" at bounding box center [419, 161] width 119 height 13
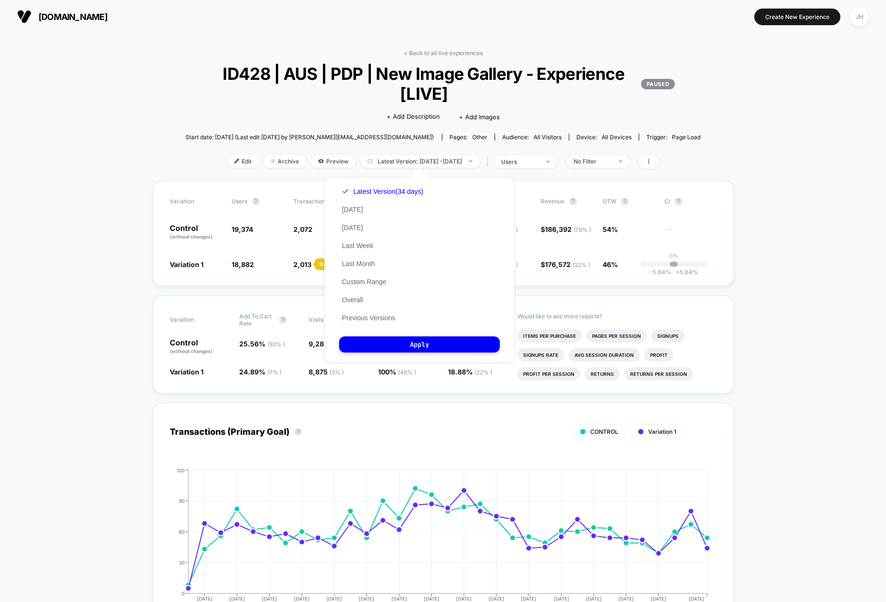
click at [365, 276] on div "Latest Version (34 days) [DATE] [DATE] Last Week Last Month Custom Range Overal…" at bounding box center [382, 255] width 87 height 144
drag, startPoint x: 369, startPoint y: 284, endPoint x: 450, endPoint y: 286, distance: 80.3
click at [369, 284] on button "Custom Range" at bounding box center [364, 282] width 50 height 9
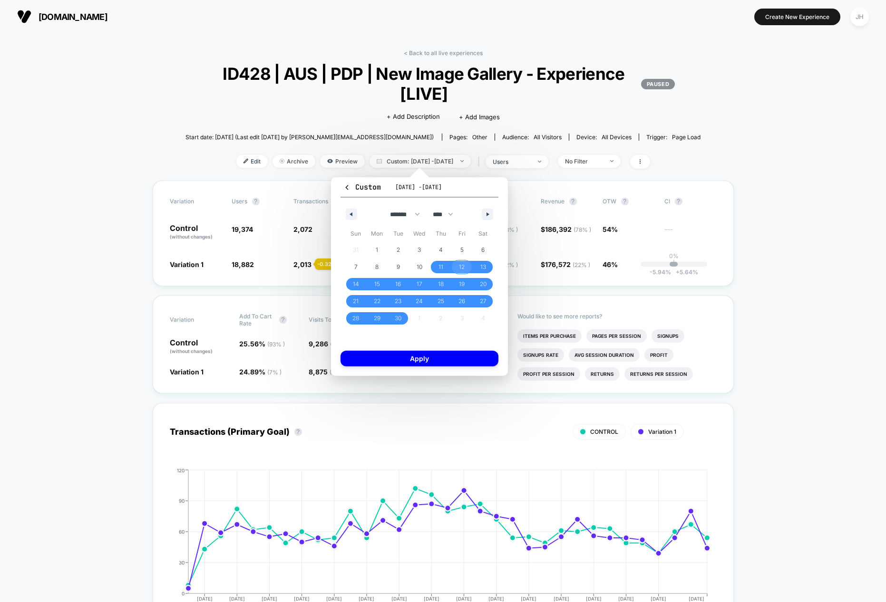
click at [459, 266] on span "12" at bounding box center [462, 267] width 6 height 17
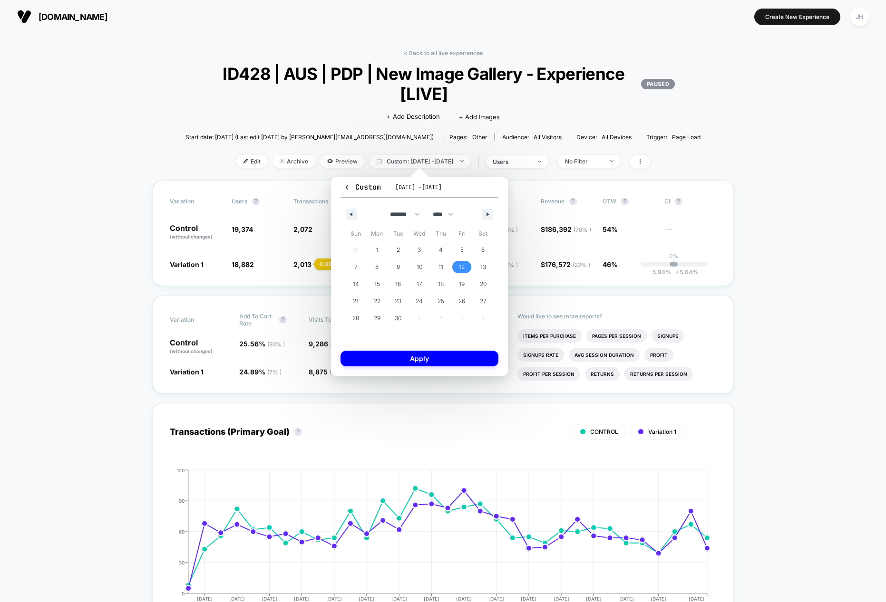
drag, startPoint x: 489, startPoint y: 216, endPoint x: 424, endPoint y: 291, distance: 99.1
click at [489, 216] on icon "button" at bounding box center [488, 214] width 5 height 4
click at [357, 278] on span "12" at bounding box center [356, 284] width 6 height 17
select select "*"
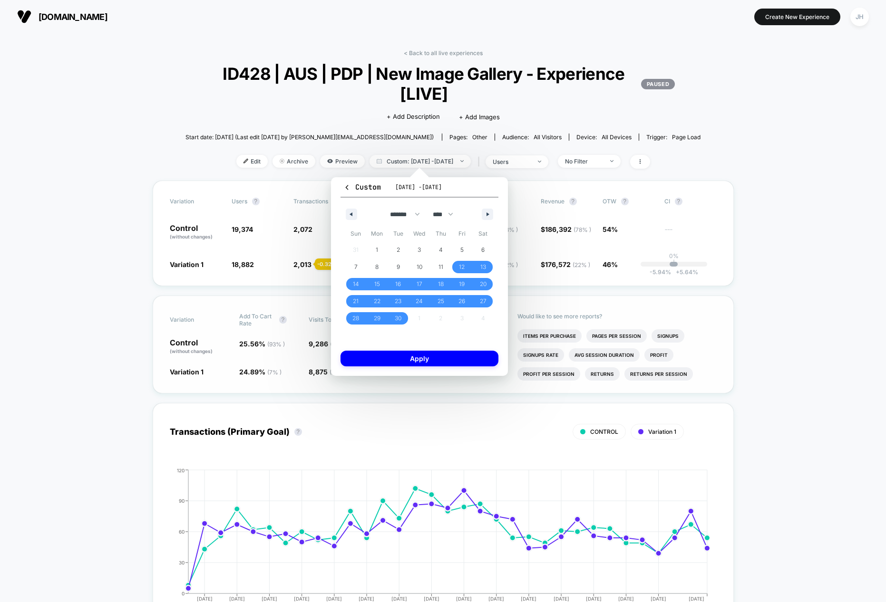
click at [403, 351] on button "Apply" at bounding box center [419, 359] width 158 height 16
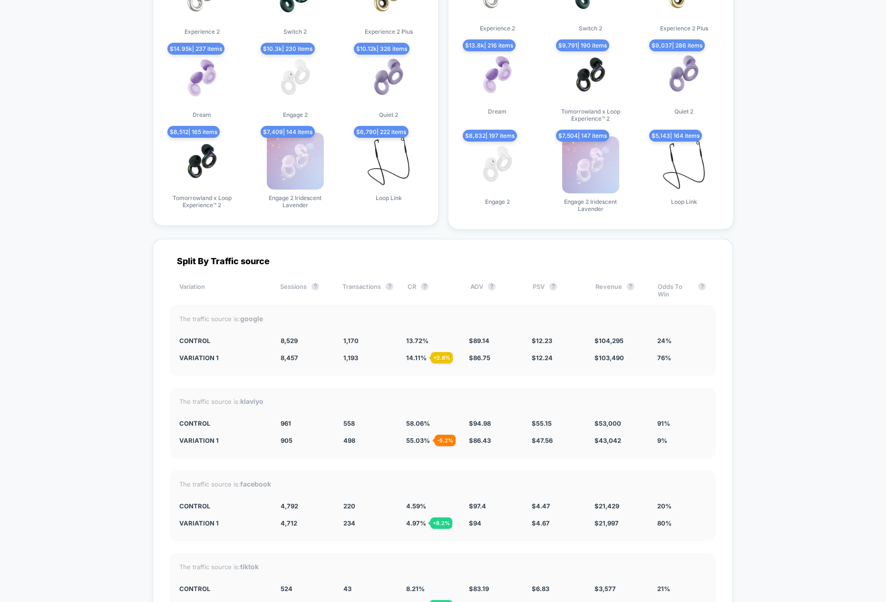
scroll to position [3077, 0]
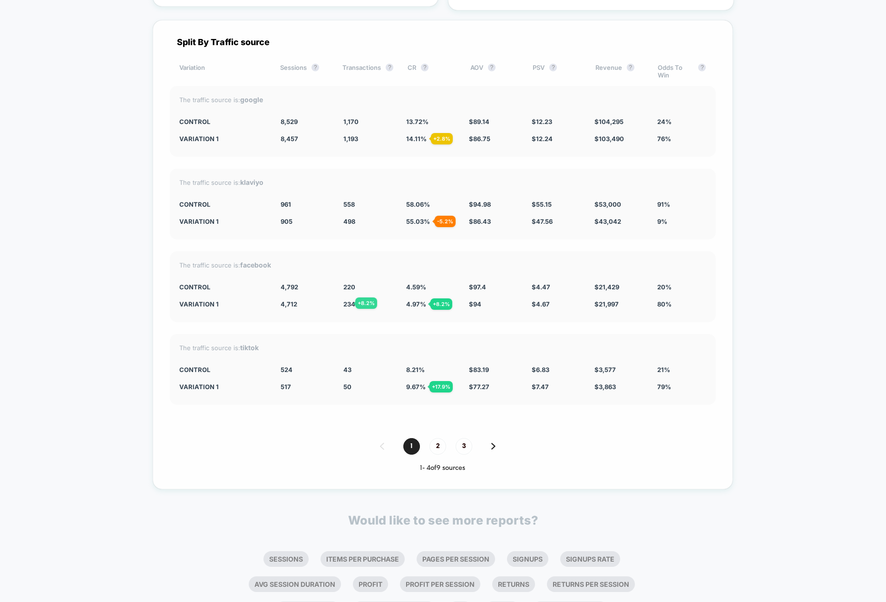
drag, startPoint x: 322, startPoint y: 297, endPoint x: 452, endPoint y: 315, distance: 130.5
click at [452, 315] on div "The traffic source is: facebook CONTROL 4,792 220 4.59 % $ 97.4 $ 4.47 $ 21,429…" at bounding box center [443, 286] width 546 height 71
click at [448, 308] on div "+ 8.2 %" at bounding box center [441, 303] width 22 height 11
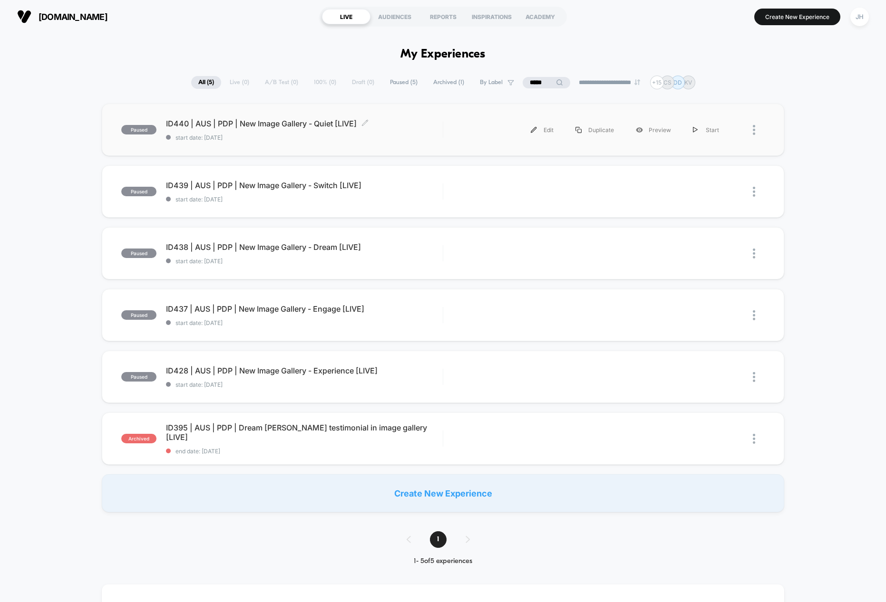
click at [268, 122] on span "ID440 | AUS | PDP | New Image Gallery - Quiet [LIVE] Click to edit experience d…" at bounding box center [304, 124] width 277 height 10
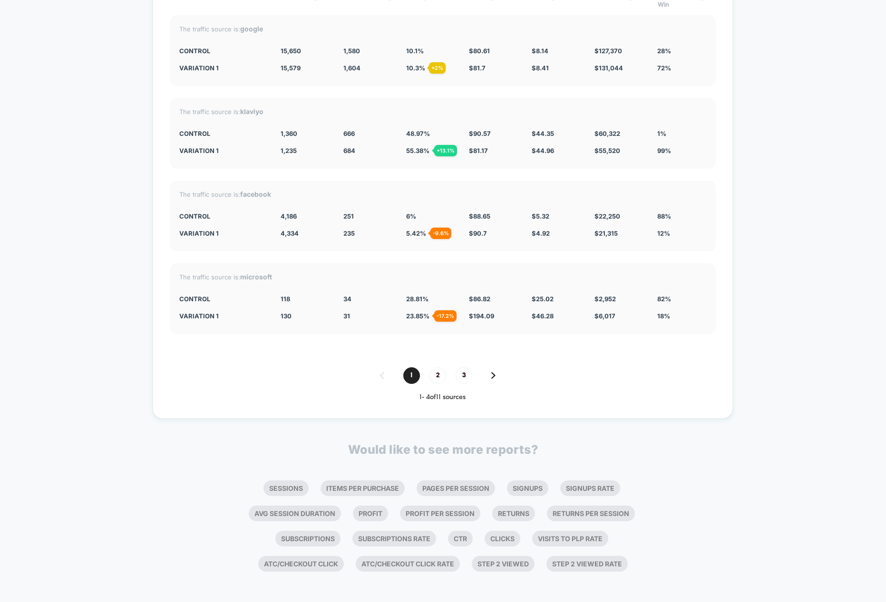
scroll to position [3137, 0]
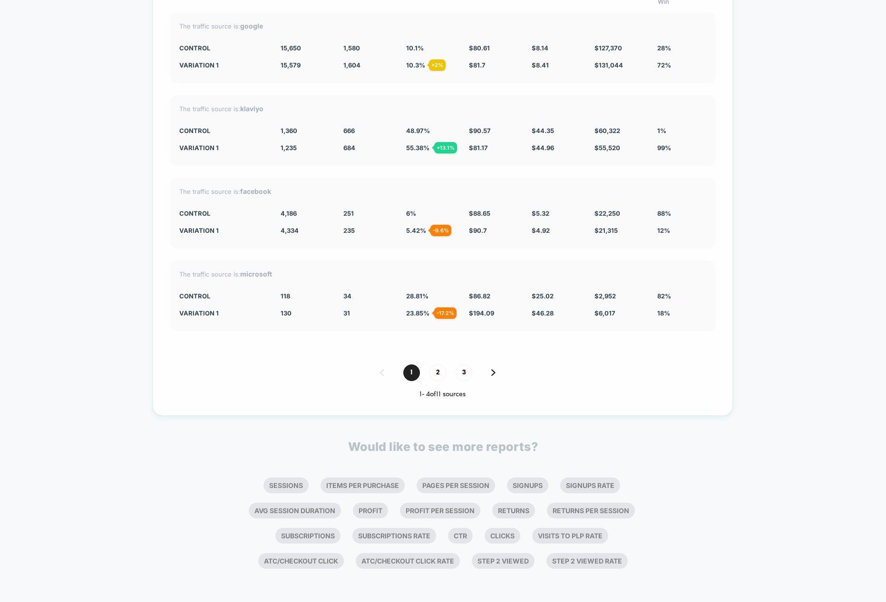
drag, startPoint x: 374, startPoint y: 218, endPoint x: 463, endPoint y: 218, distance: 89.8
click at [449, 217] on div "The traffic source is: facebook CONTROL 4,186 251 6 % $ 88.65 $ 5.32 $ 22,250 8…" at bounding box center [443, 213] width 546 height 71
